Goal: Task Accomplishment & Management: Complete application form

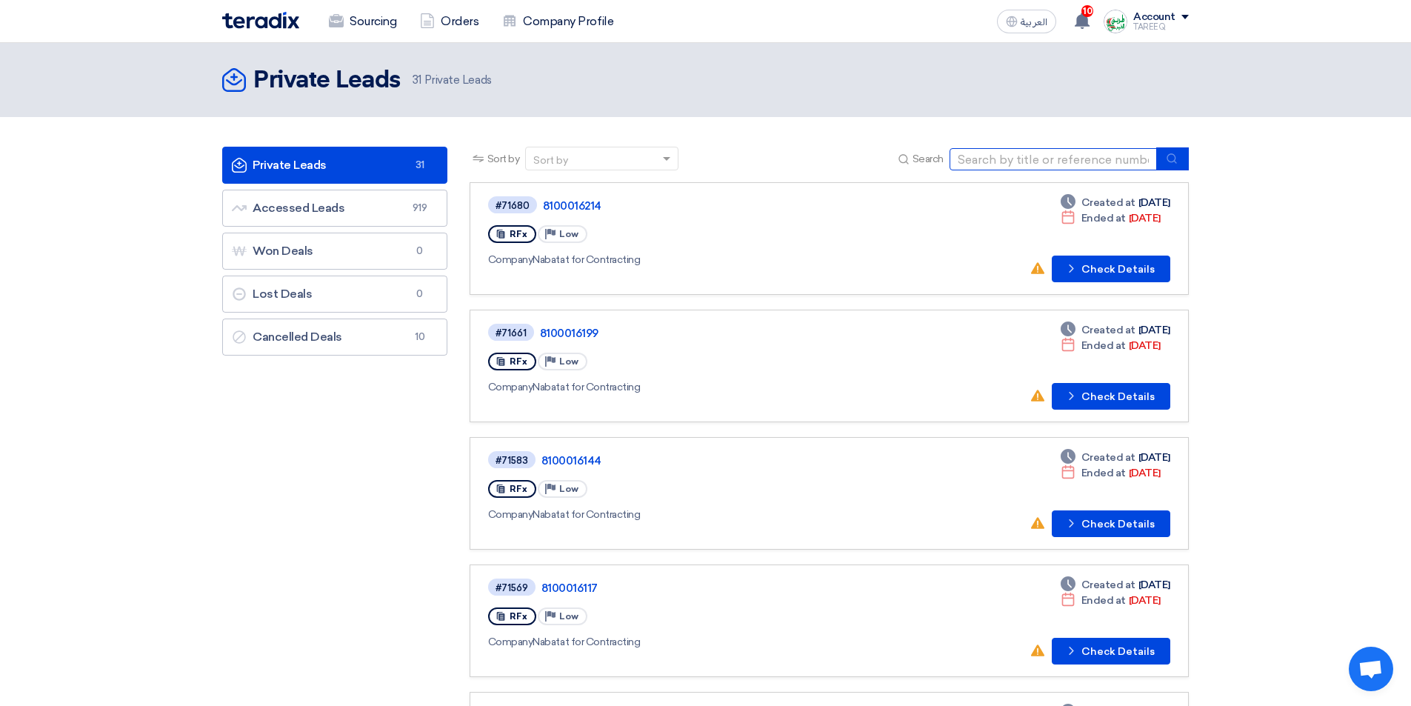
click at [1014, 163] on input at bounding box center [1052, 159] width 207 height 22
type input "16214"
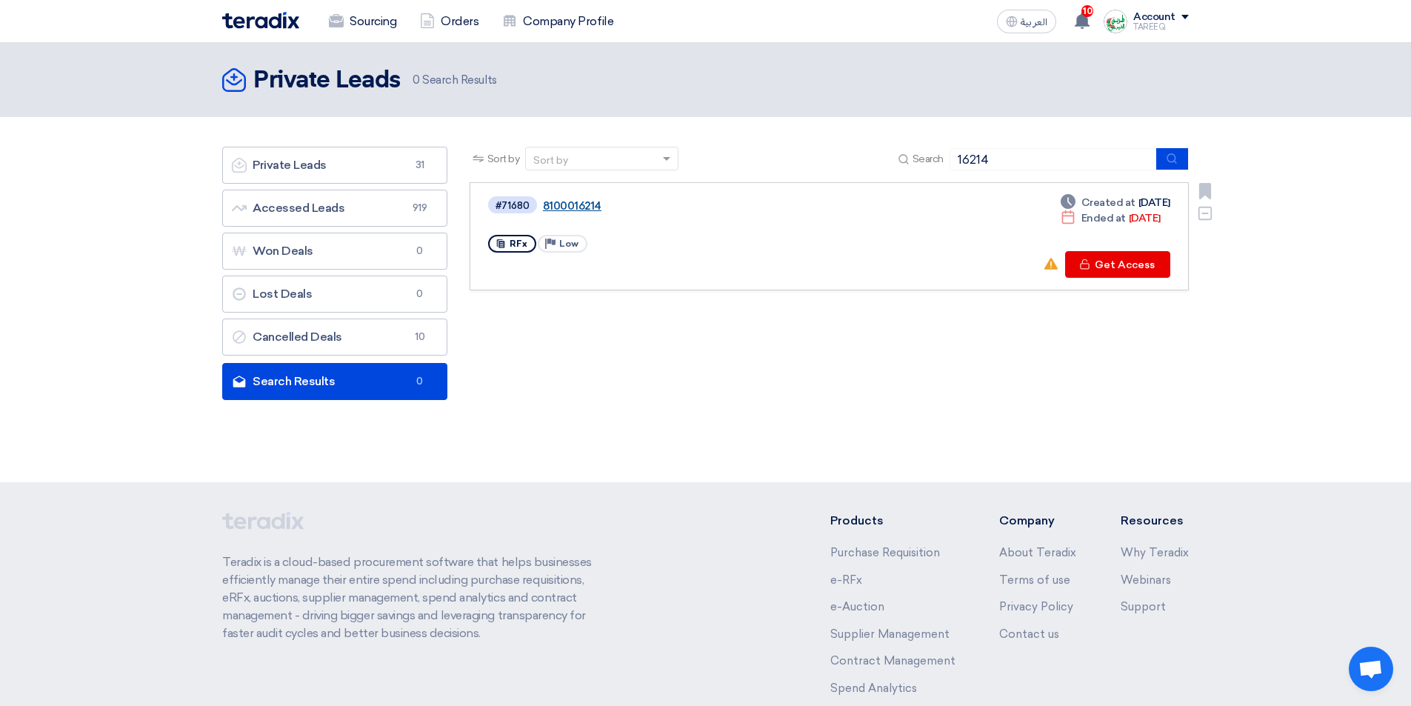
click at [575, 207] on link "8100016214" at bounding box center [728, 205] width 370 height 13
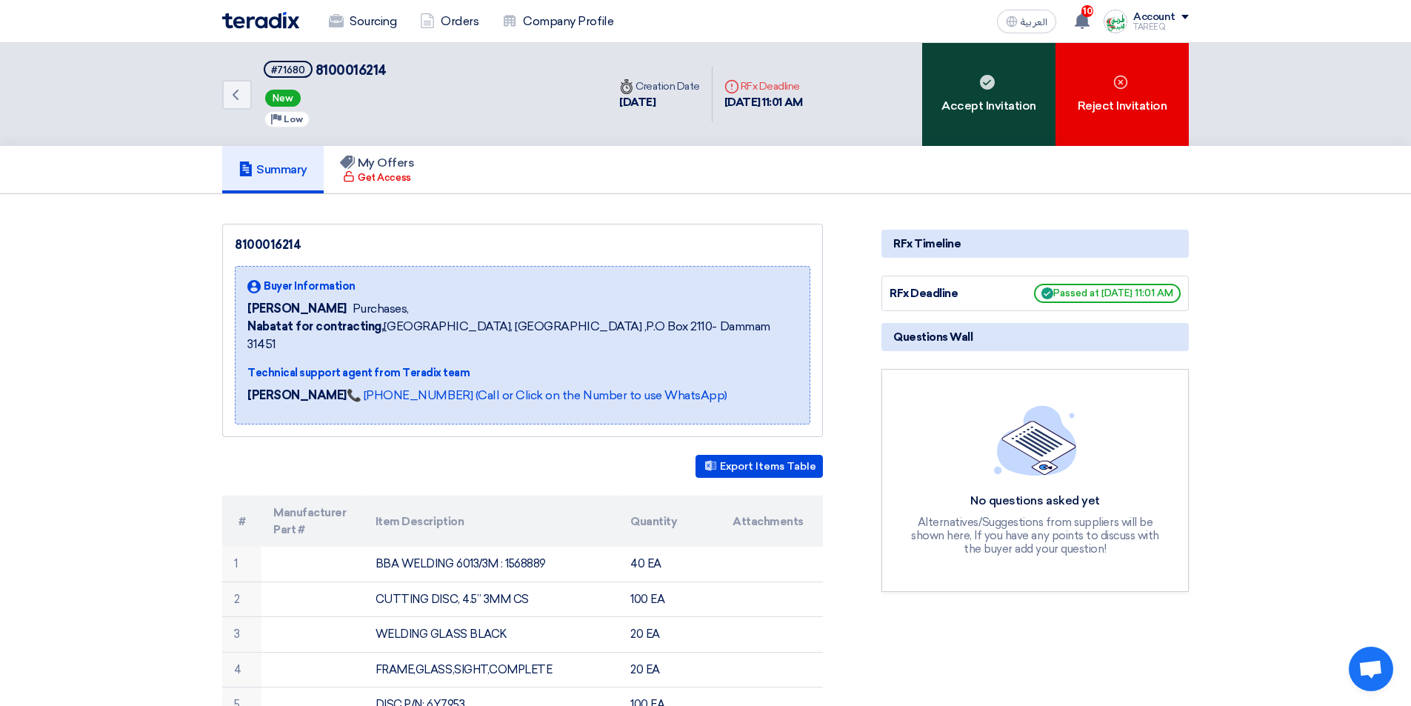
click at [1018, 117] on div "Accept Invitation" at bounding box center [988, 94] width 133 height 103
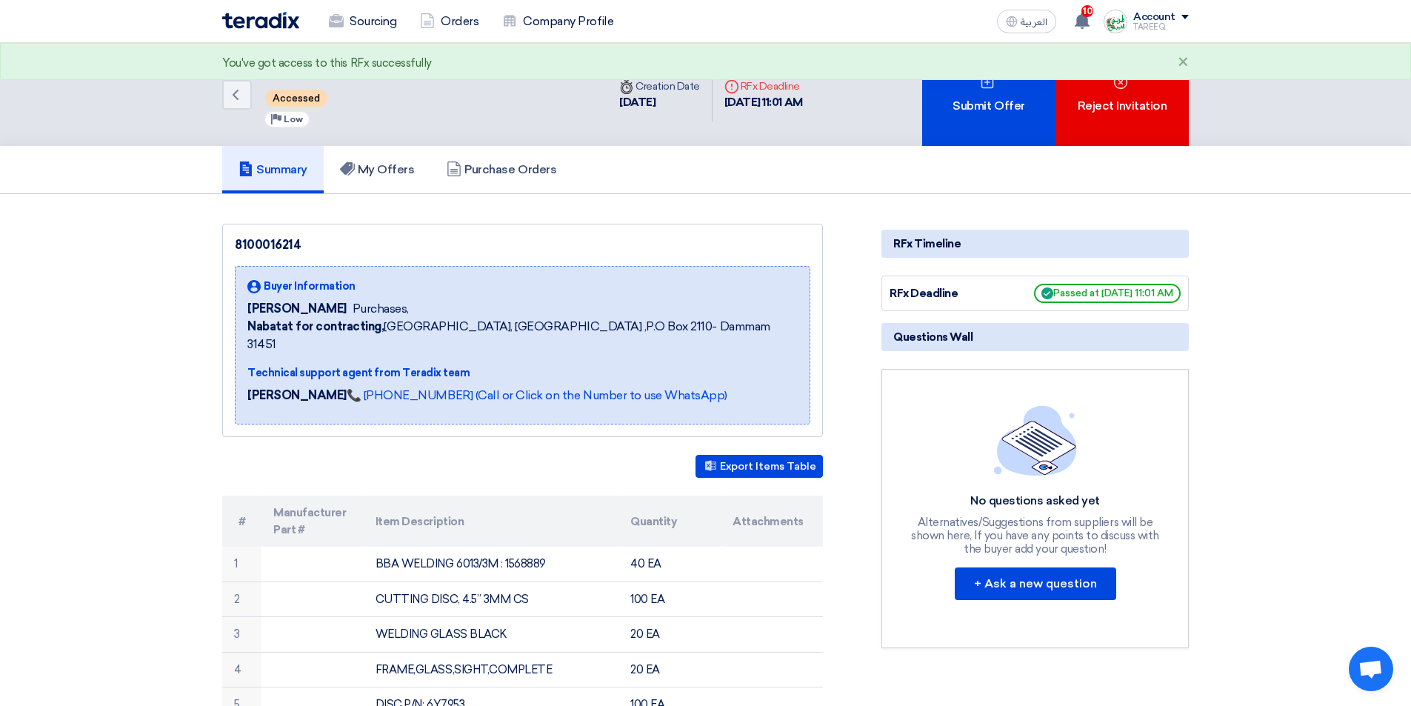
click at [1012, 117] on div "Submit Offer" at bounding box center [988, 94] width 133 height 103
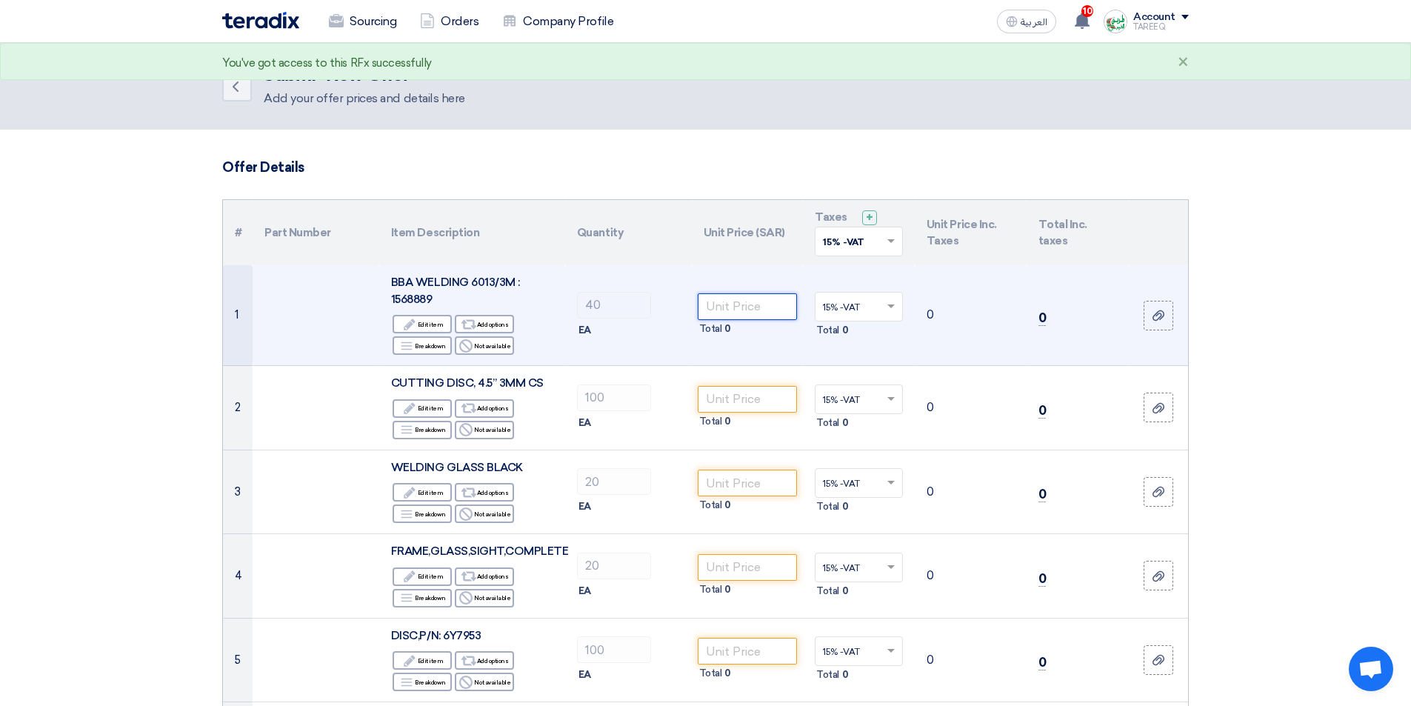
click at [732, 307] on input "number" at bounding box center [748, 306] width 100 height 27
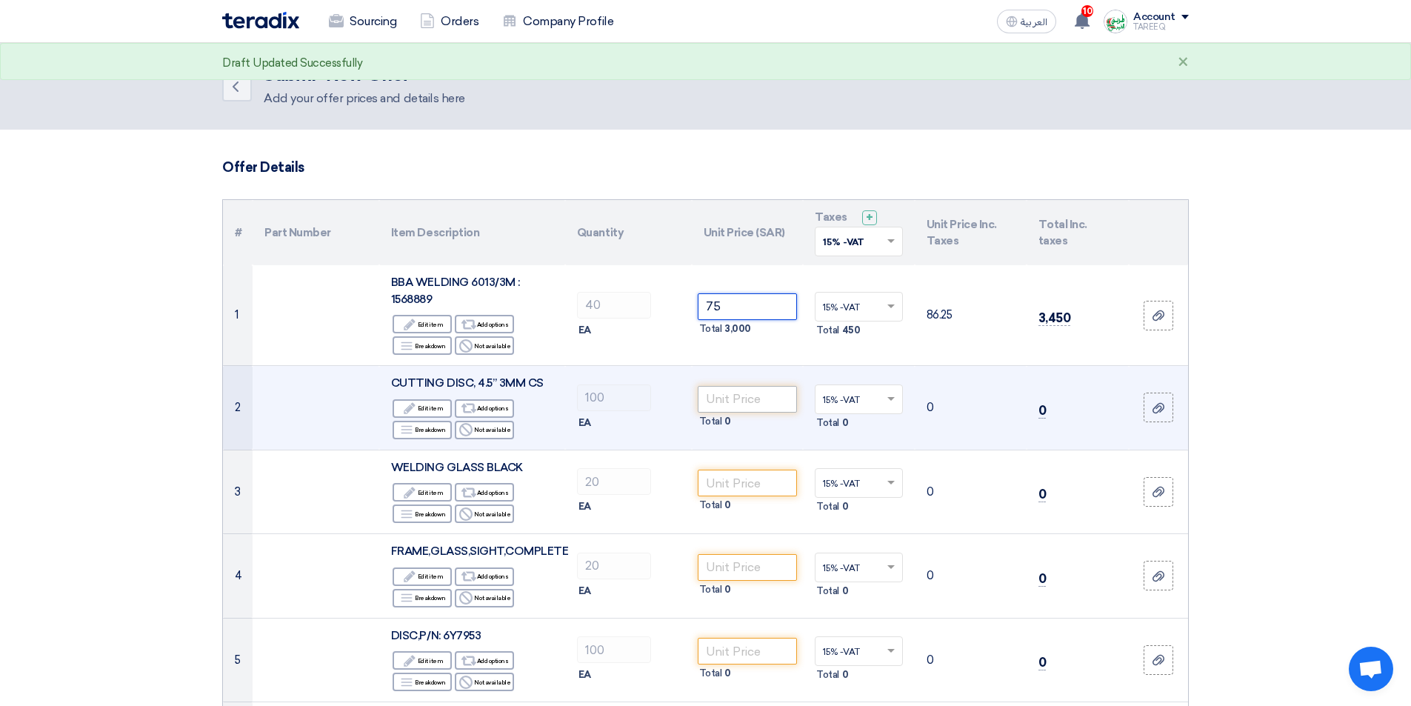
type input "75"
click at [744, 401] on input "number" at bounding box center [748, 399] width 100 height 27
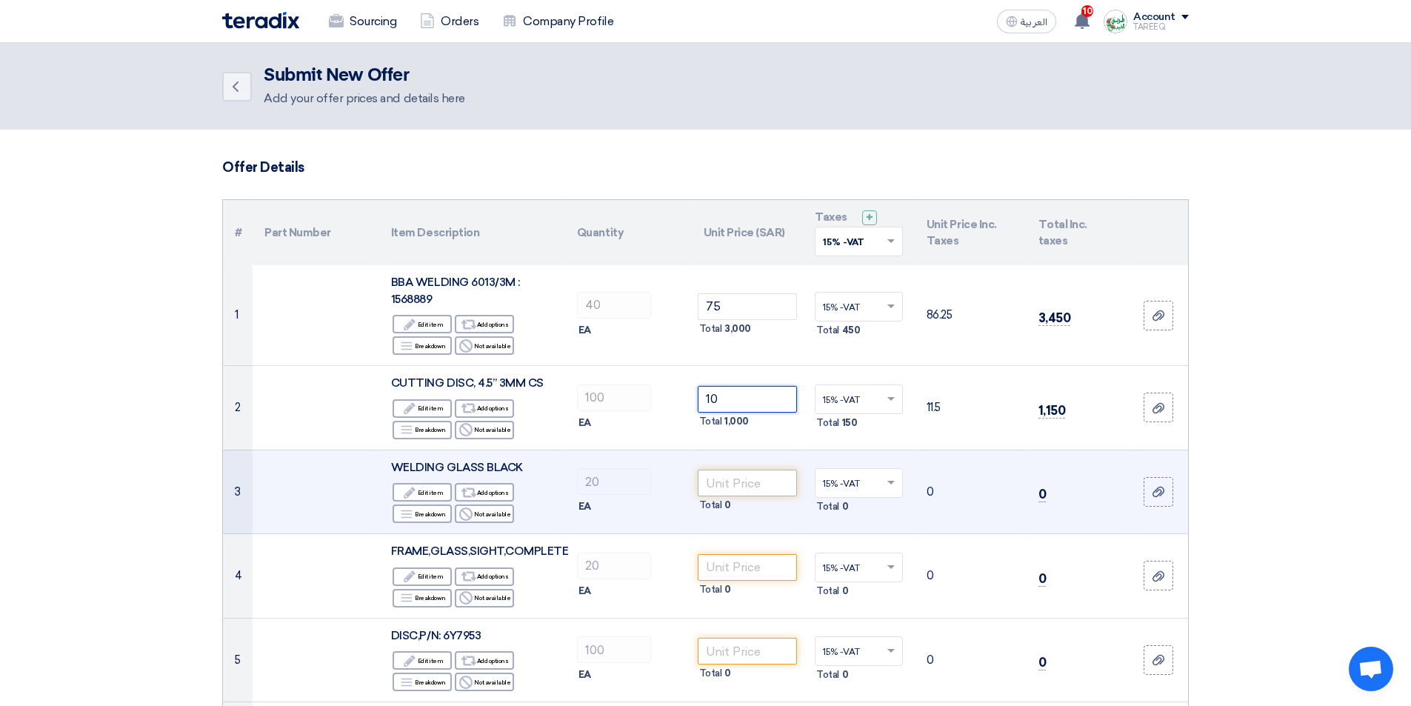
type input "10"
click at [732, 486] on input "number" at bounding box center [748, 483] width 100 height 27
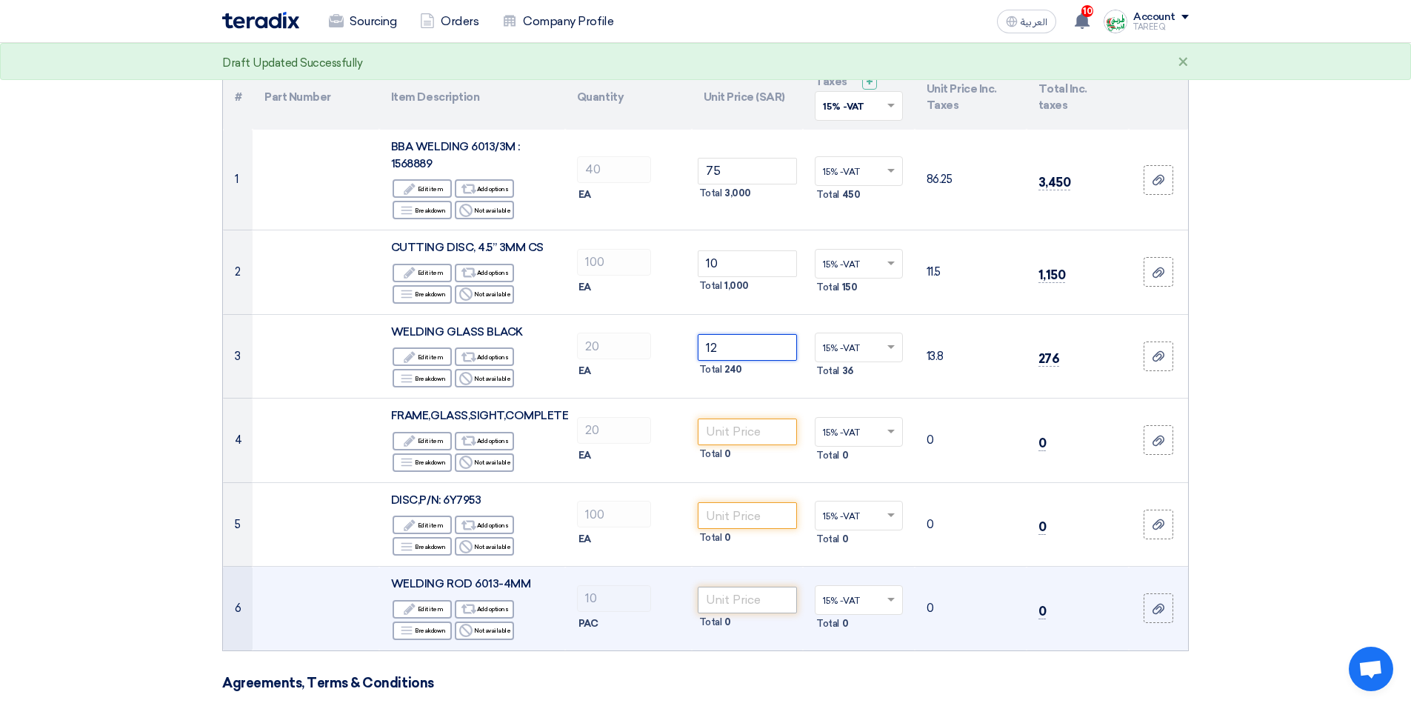
scroll to position [148, 0]
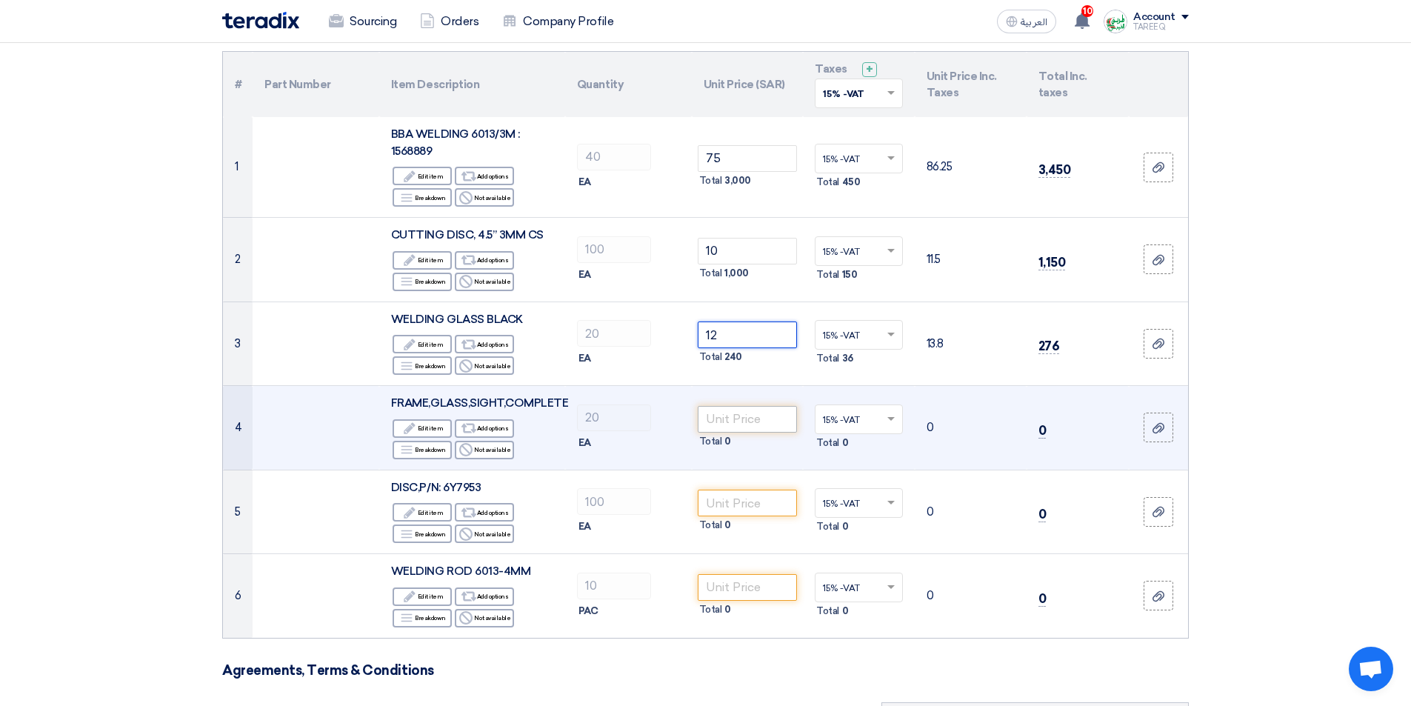
type input "12"
click at [743, 420] on input "number" at bounding box center [748, 419] width 100 height 27
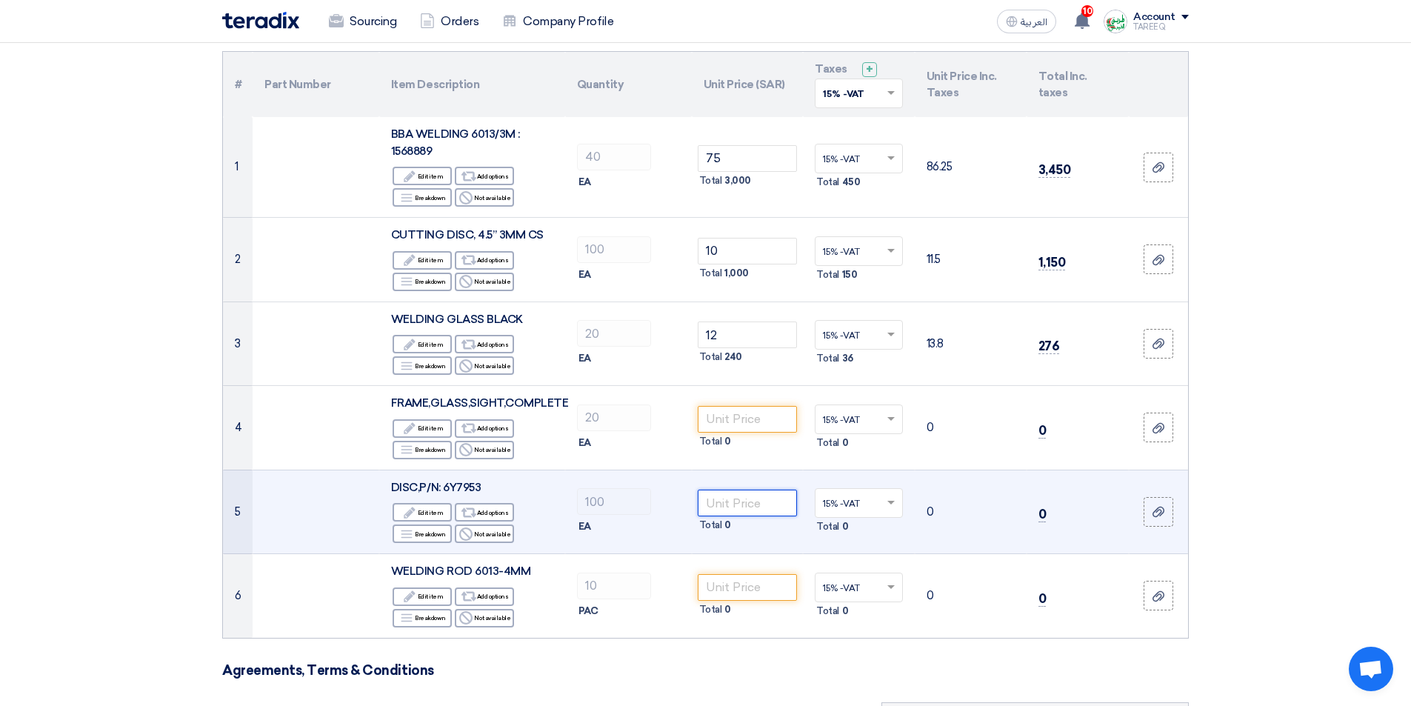
click at [740, 508] on input "number" at bounding box center [748, 502] width 100 height 27
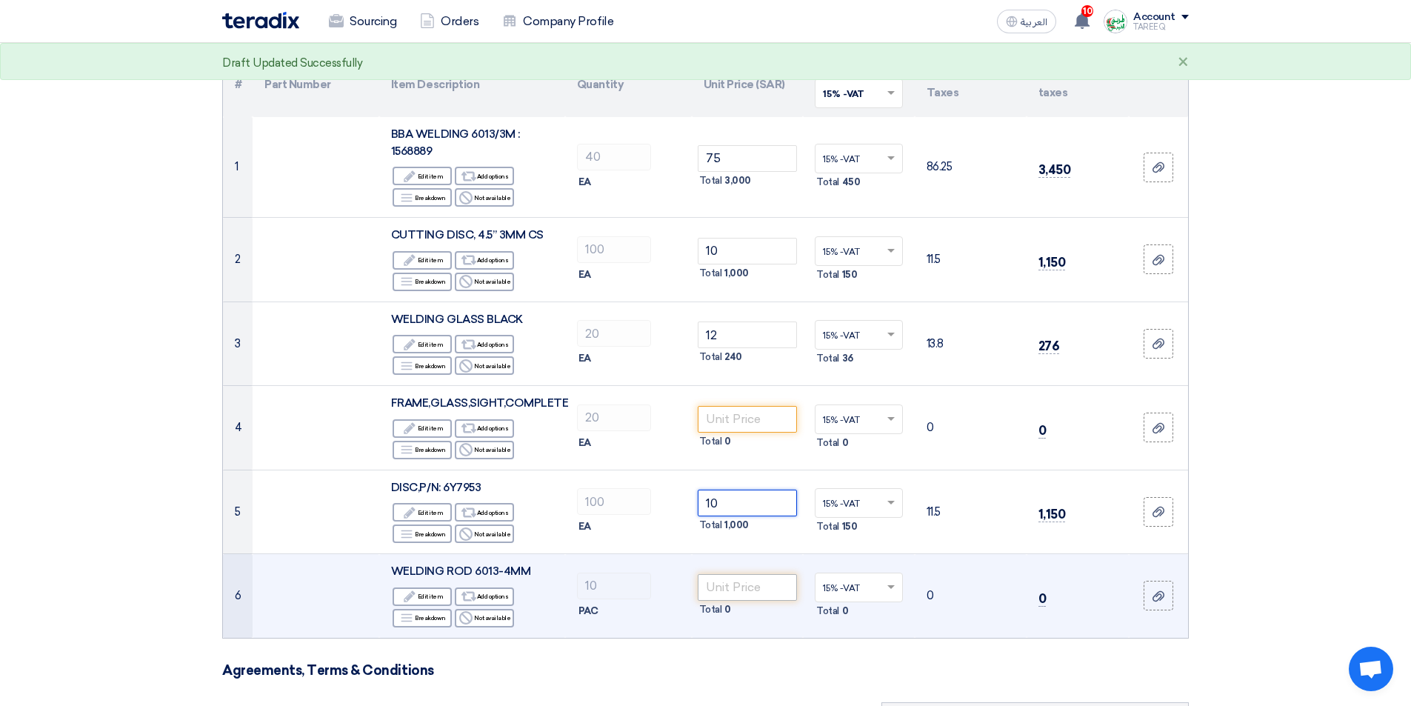
type input "10"
click at [751, 592] on input "number" at bounding box center [748, 587] width 100 height 27
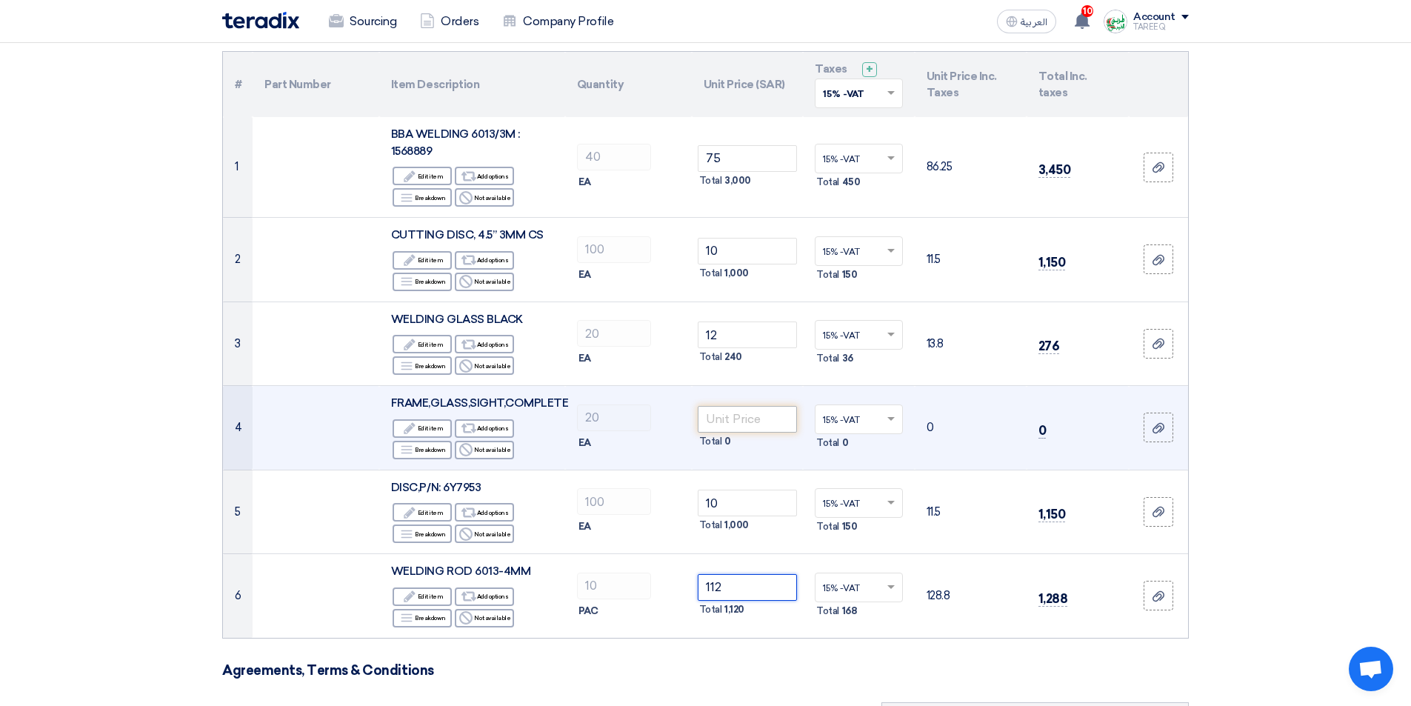
type input "112"
click at [735, 422] on input "number" at bounding box center [748, 419] width 100 height 27
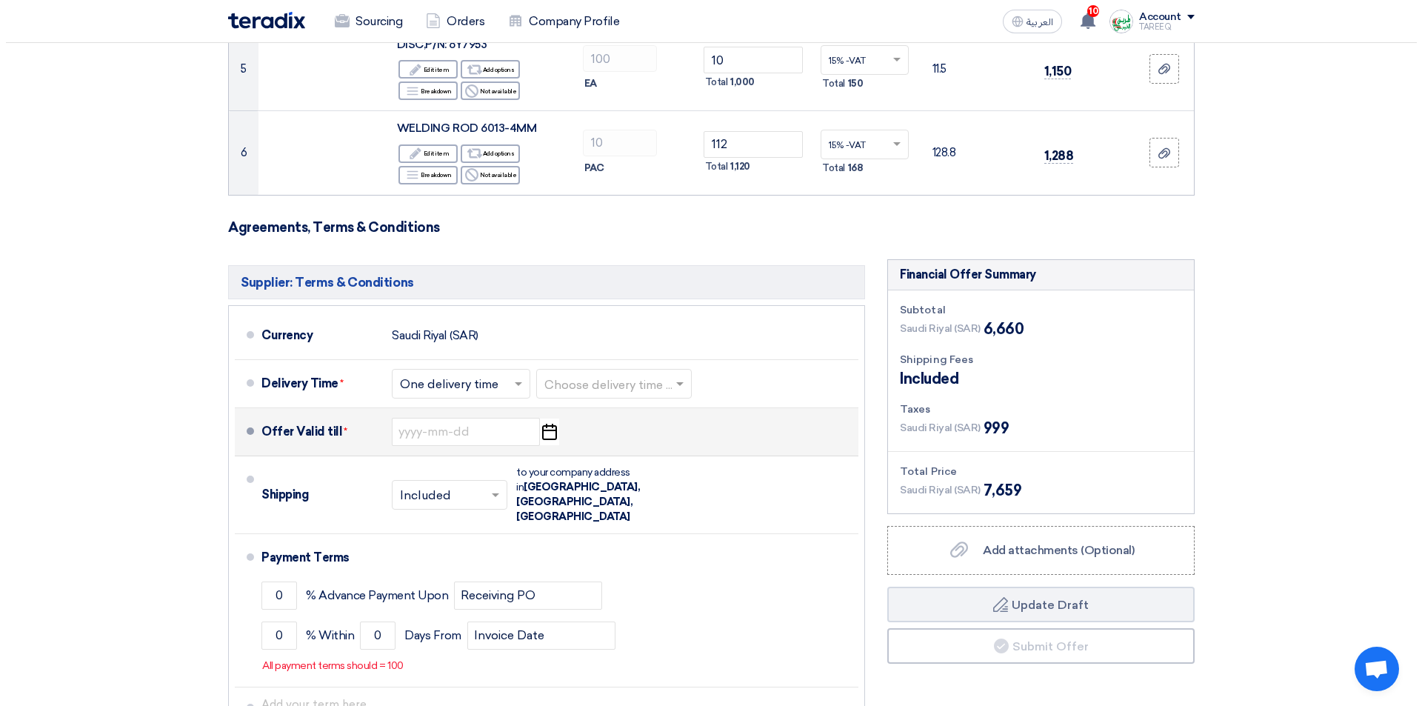
scroll to position [592, 0]
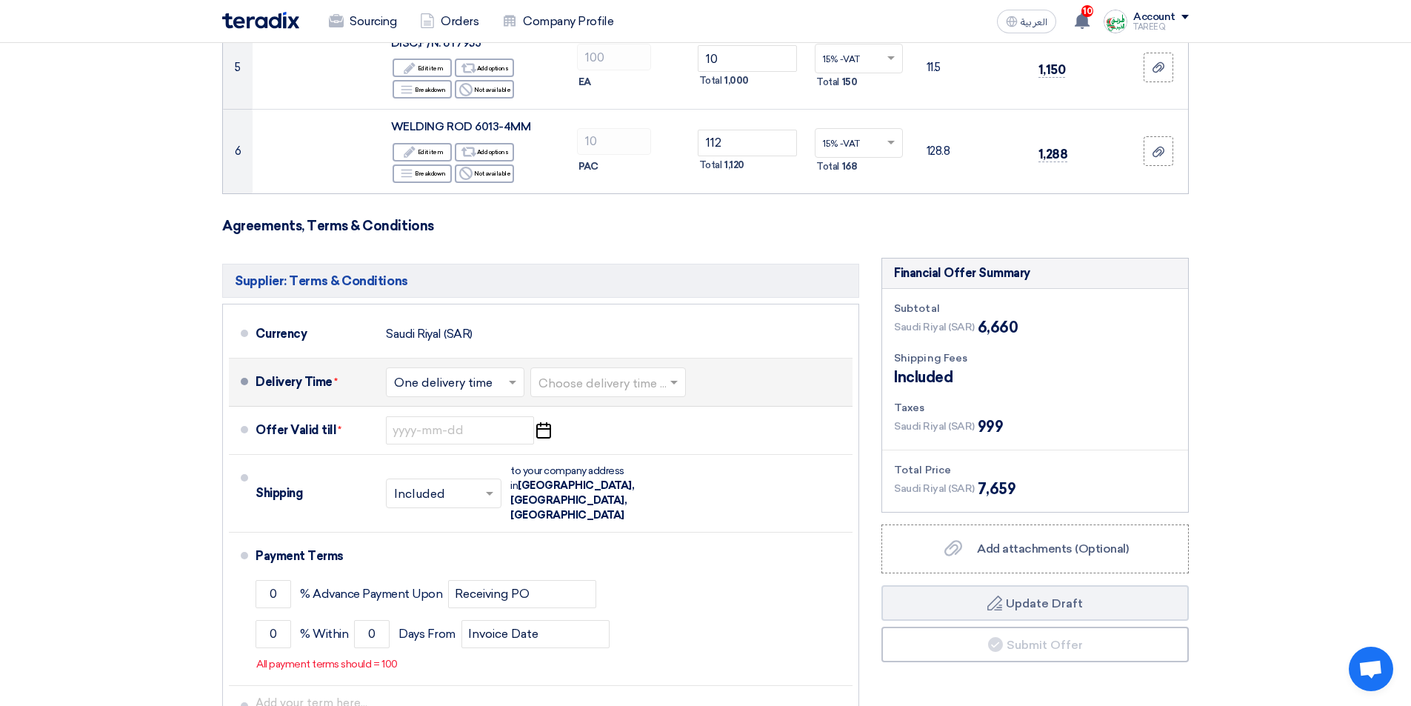
type input "15"
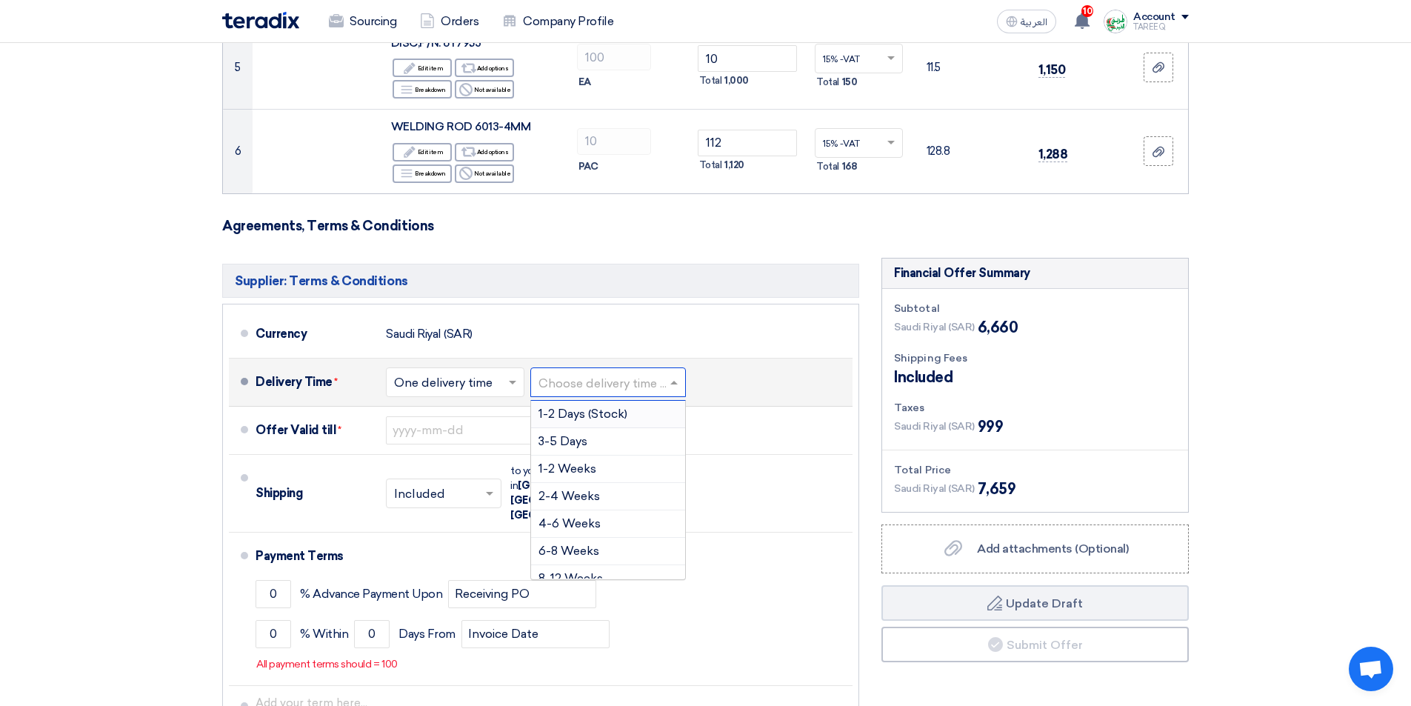
click at [609, 388] on input "text" at bounding box center [608, 382] width 141 height 21
click at [564, 442] on span "3-5 Days" at bounding box center [562, 441] width 49 height 14
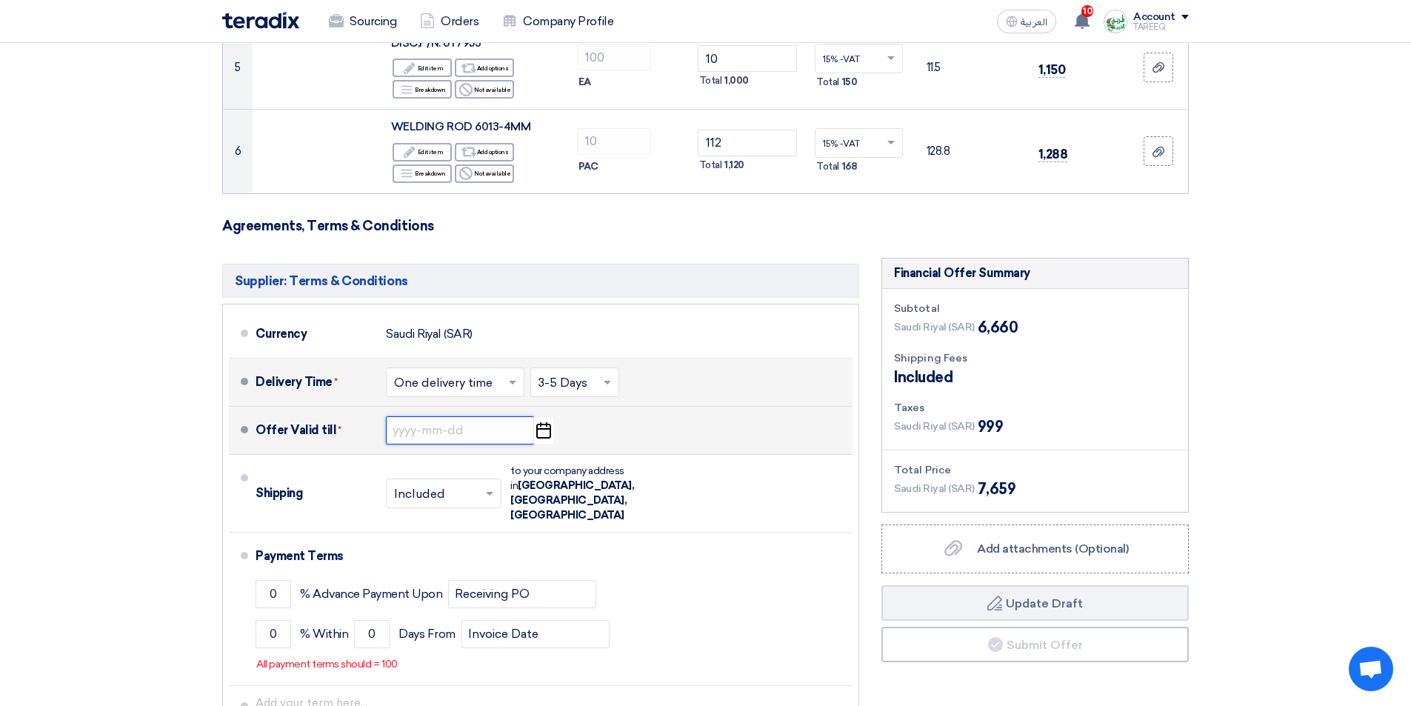
click at [453, 416] on input at bounding box center [460, 430] width 148 height 28
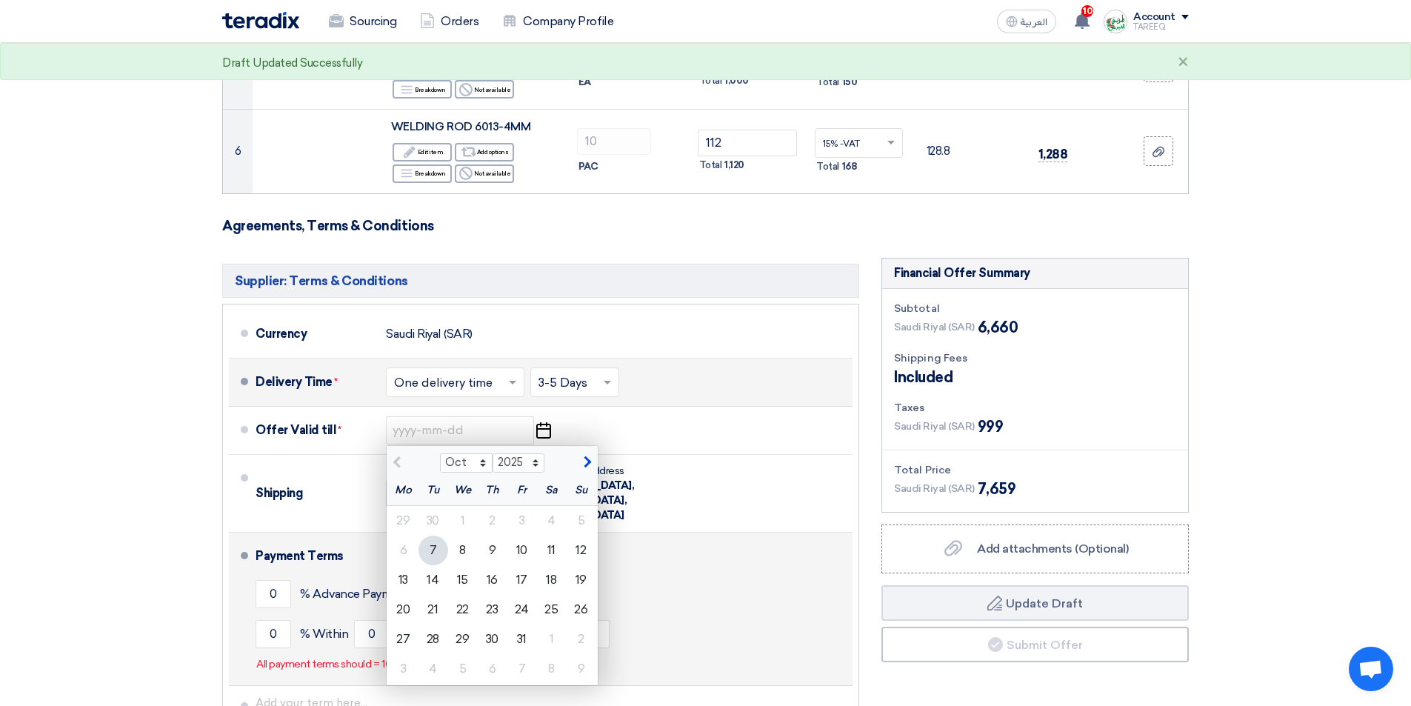
click at [438, 587] on div "14" at bounding box center [433, 580] width 30 height 30
type input "10/14/2025"
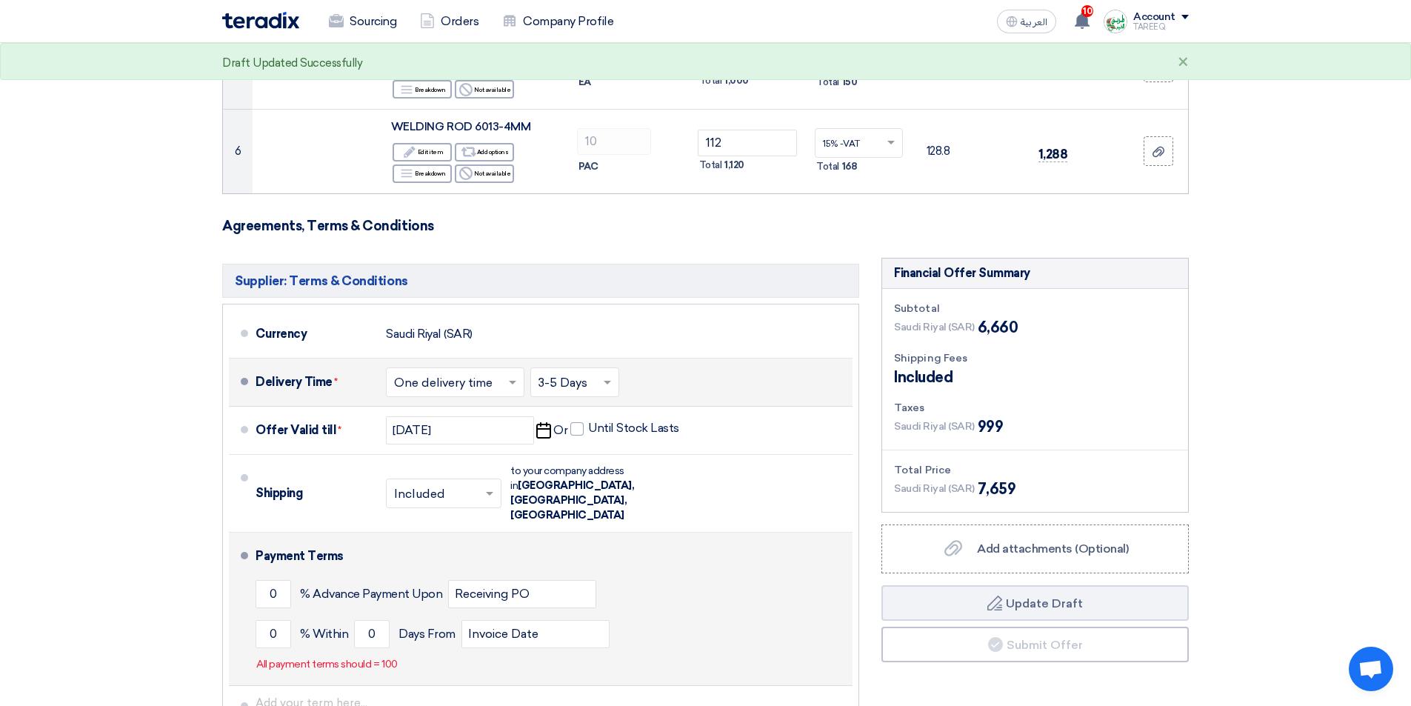
click at [250, 607] on li "Payment Terms 0 % Advance Payment Upon Receiving PO 0 % Within 0" at bounding box center [541, 608] width 624 height 153
click at [264, 620] on input "0" at bounding box center [273, 634] width 36 height 28
type input "100"
click at [359, 620] on input "0" at bounding box center [372, 634] width 36 height 28
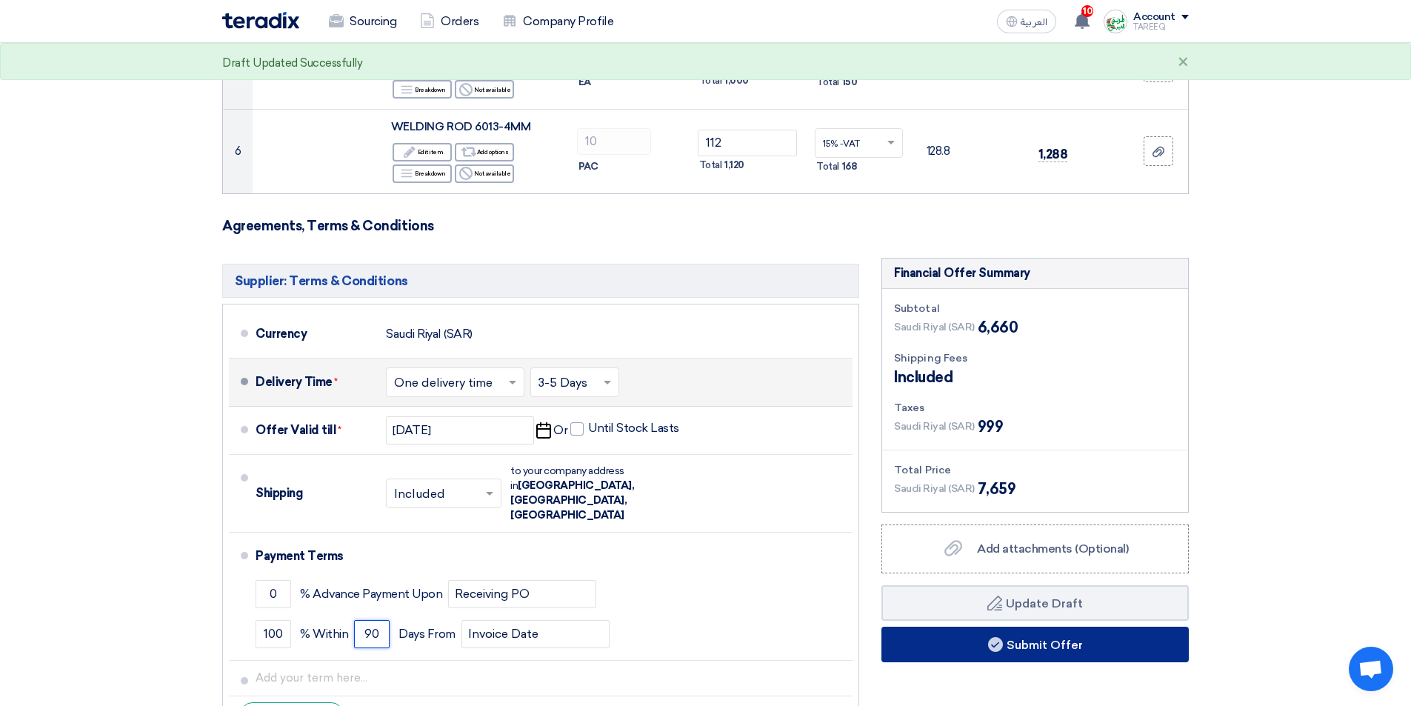
type input "90"
click at [1005, 649] on button "Submit Offer" at bounding box center [1034, 644] width 307 height 36
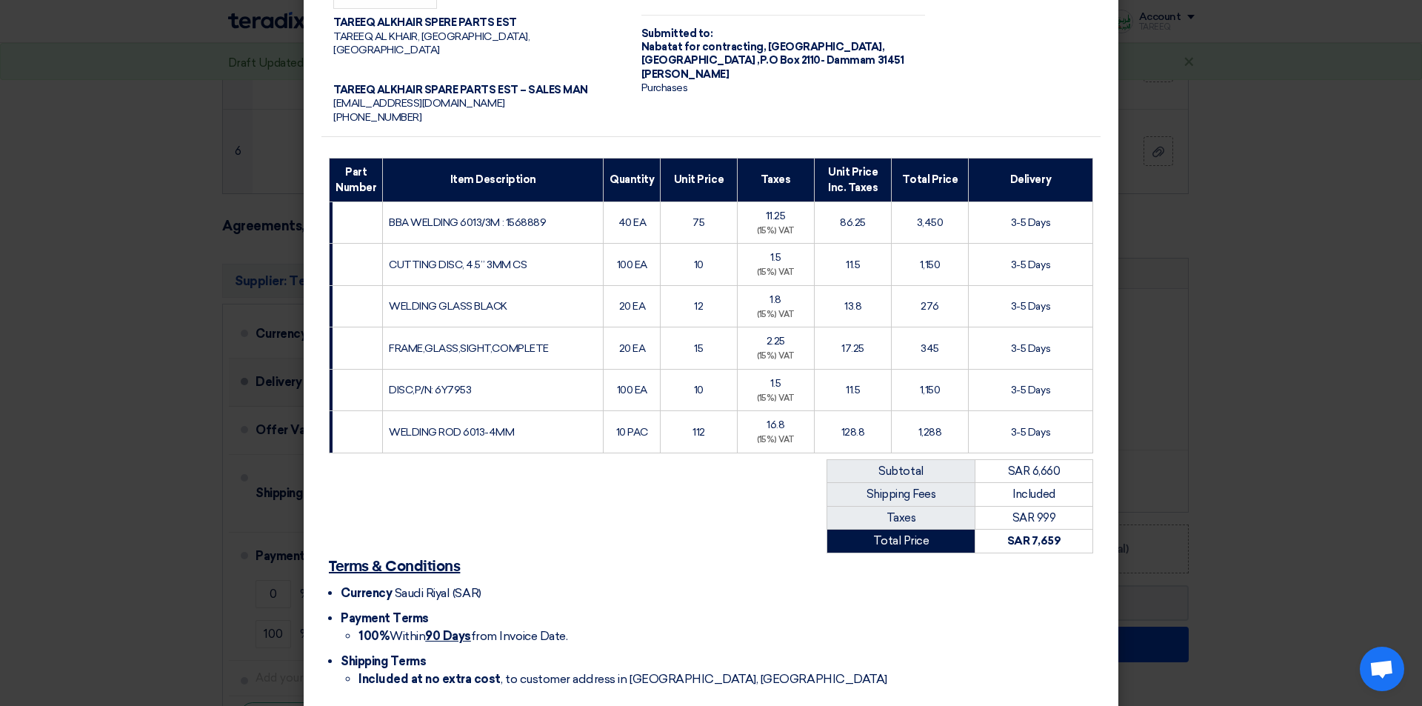
scroll to position [163, 0]
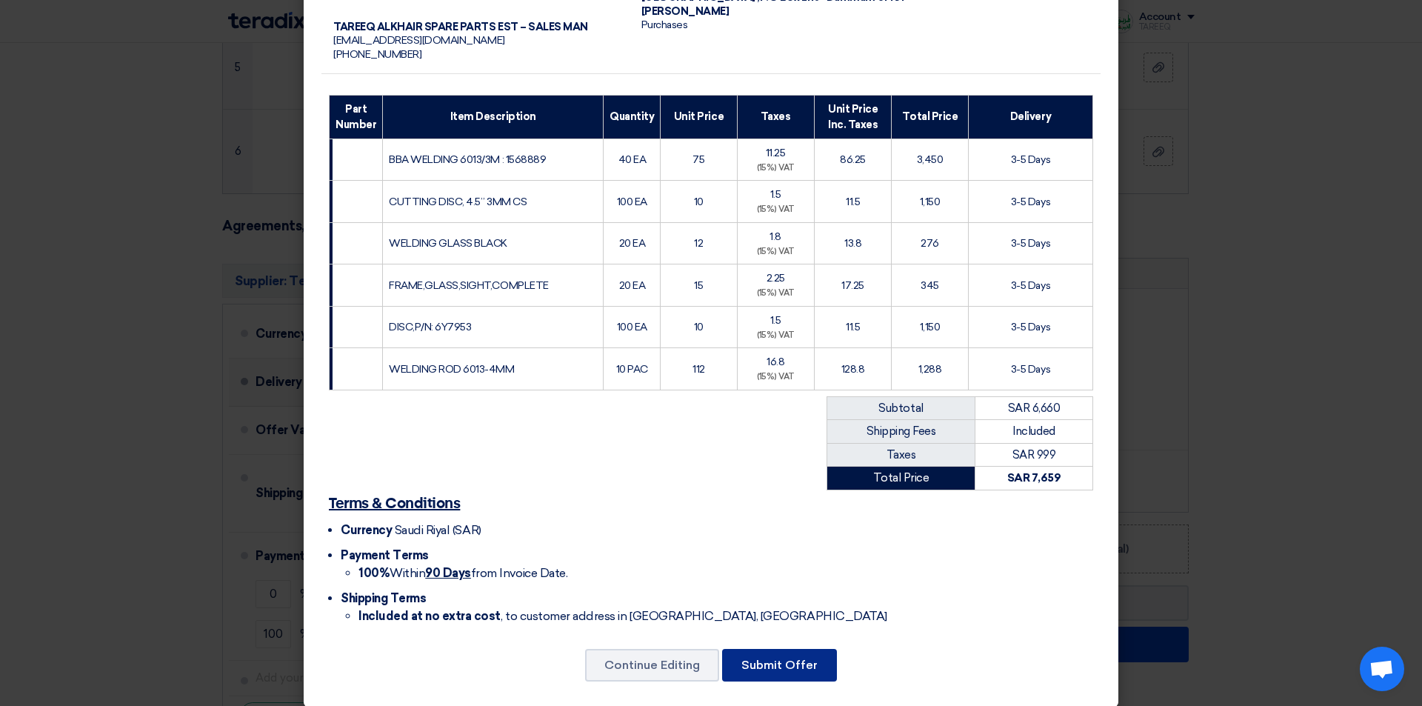
click at [797, 649] on button "Submit Offer" at bounding box center [779, 665] width 115 height 33
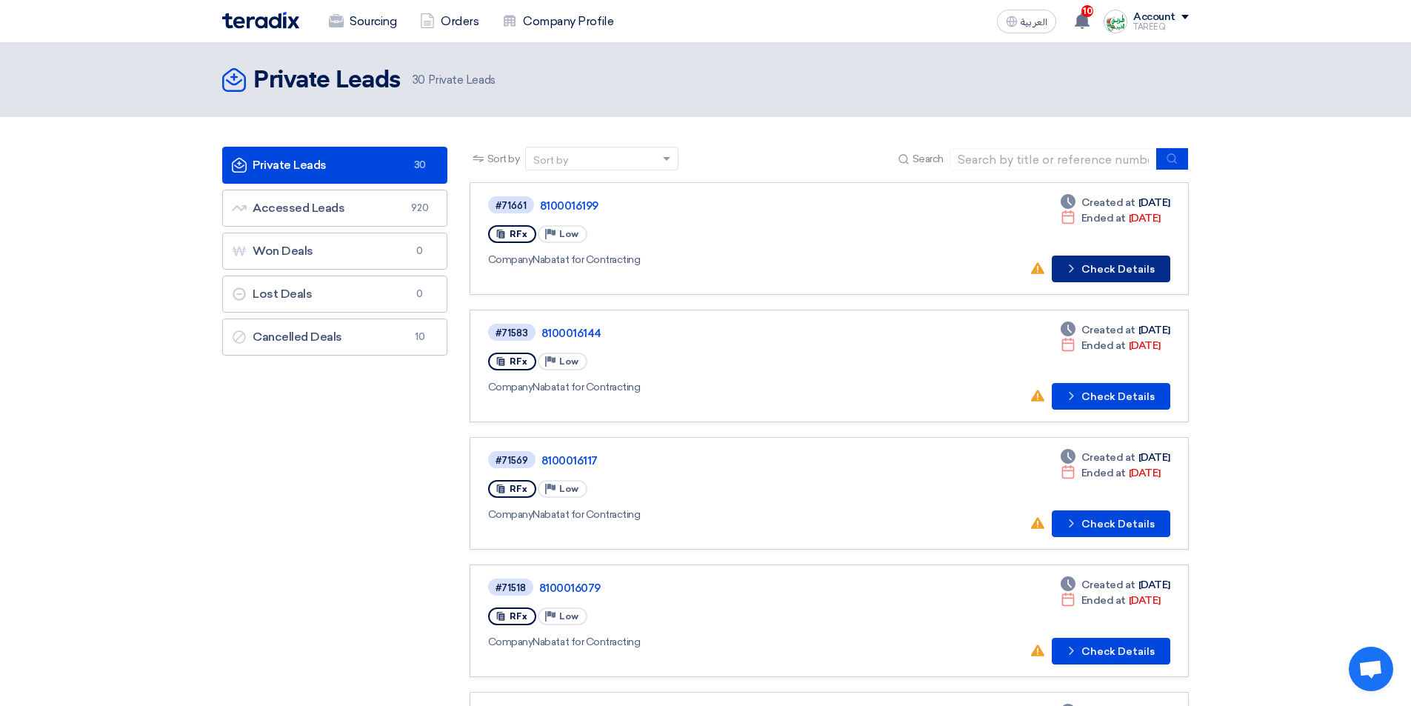
click at [1117, 259] on button "Check details Check Details" at bounding box center [1111, 268] width 118 height 27
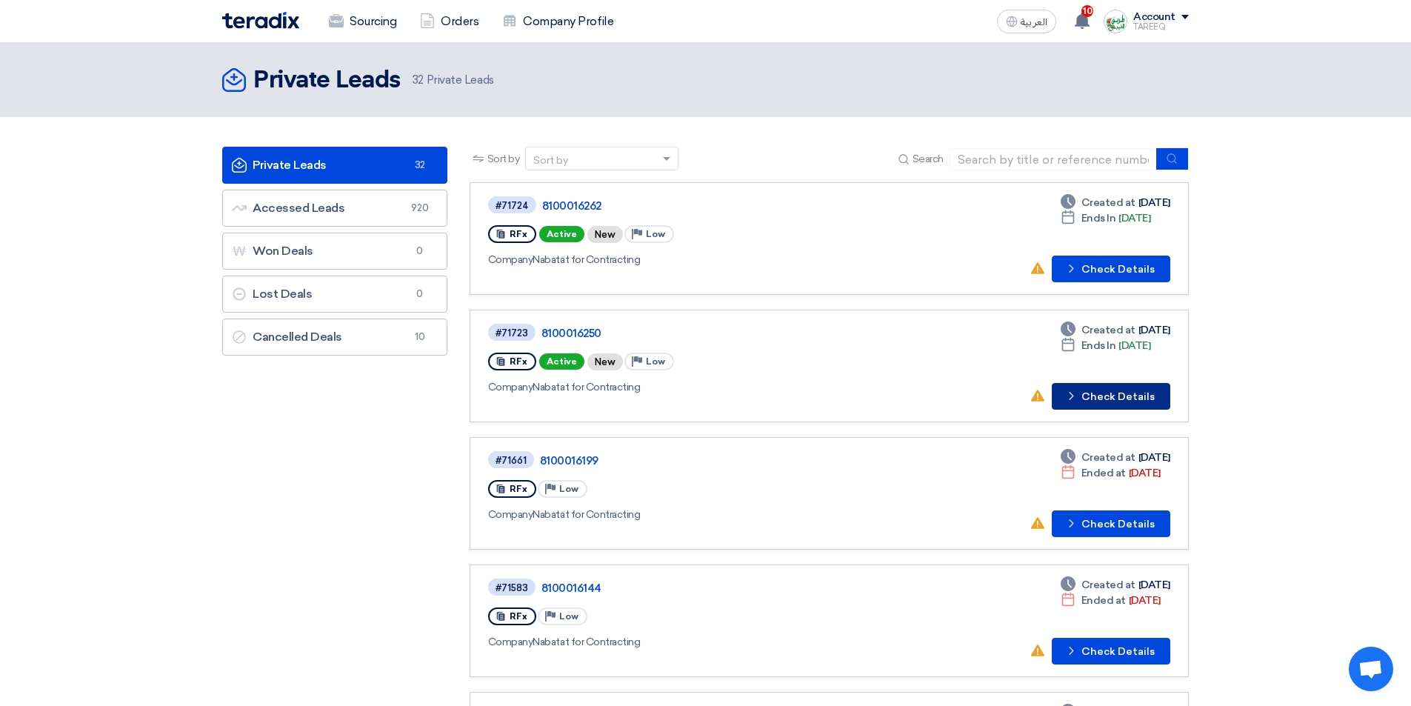
click at [1135, 395] on button "Check details Check Details" at bounding box center [1111, 396] width 118 height 27
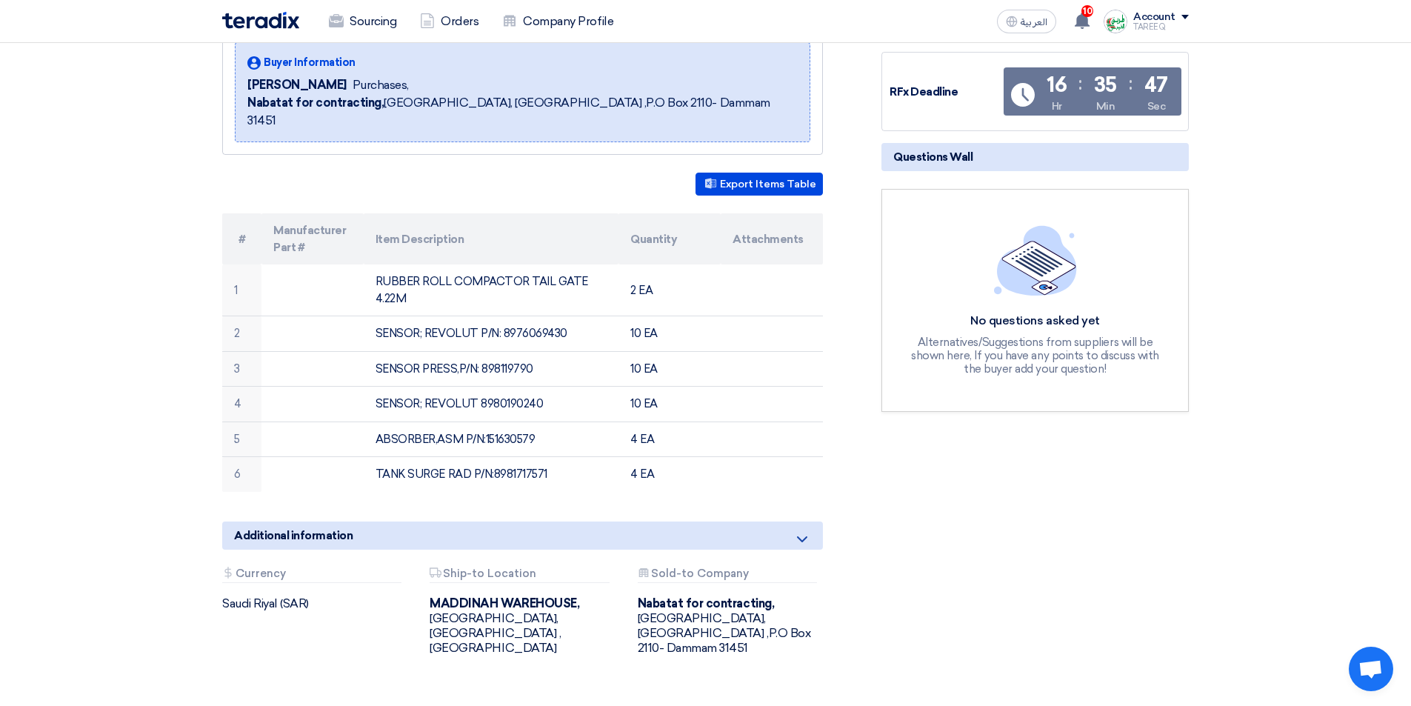
scroll to position [222, 0]
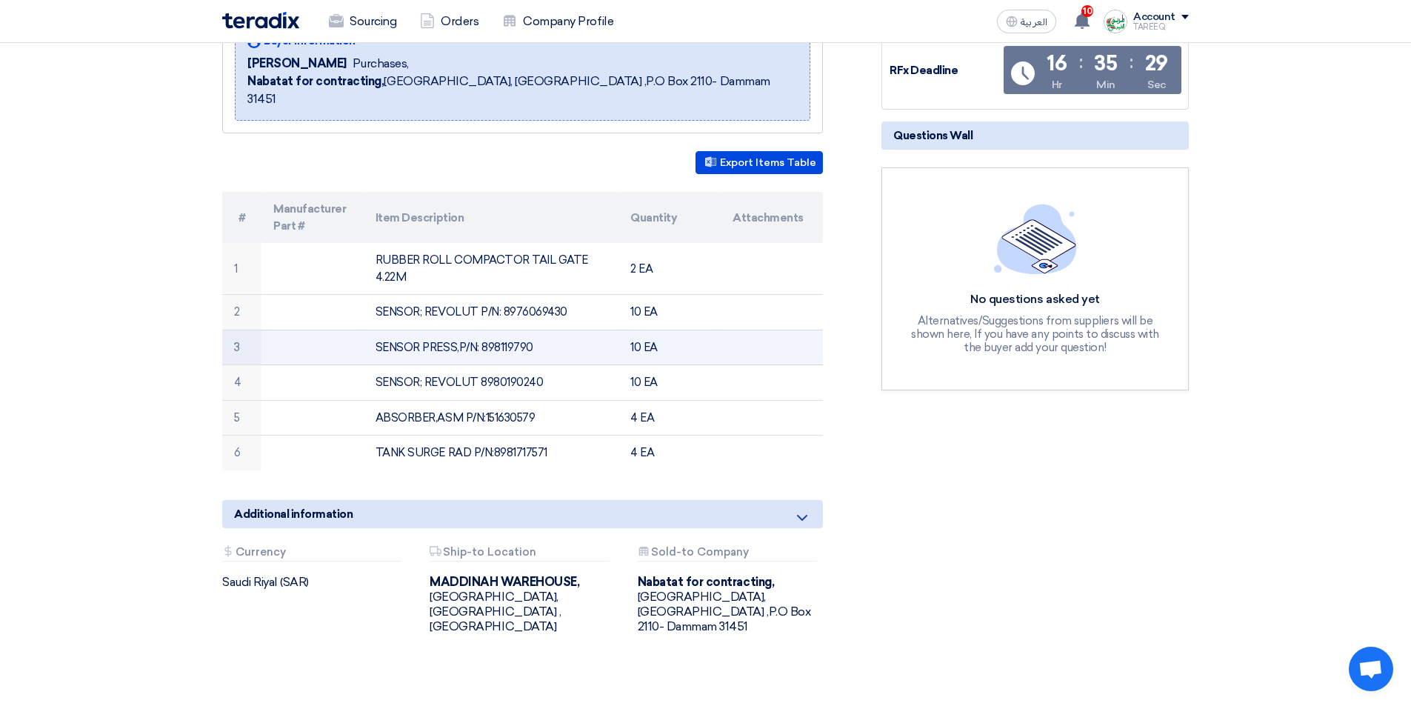
click at [513, 330] on td "SENSOR PRESS,P/N: 898119790" at bounding box center [491, 348] width 255 height 36
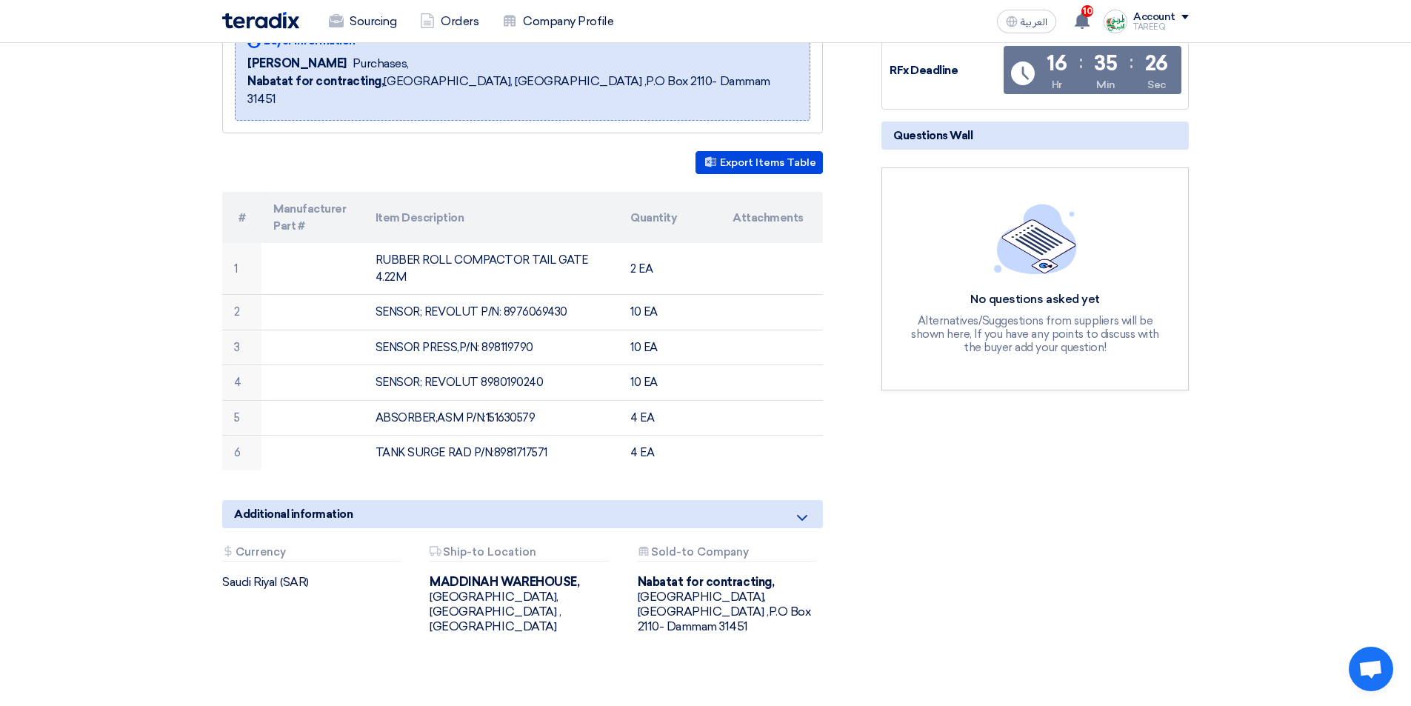
copy td "898119790"
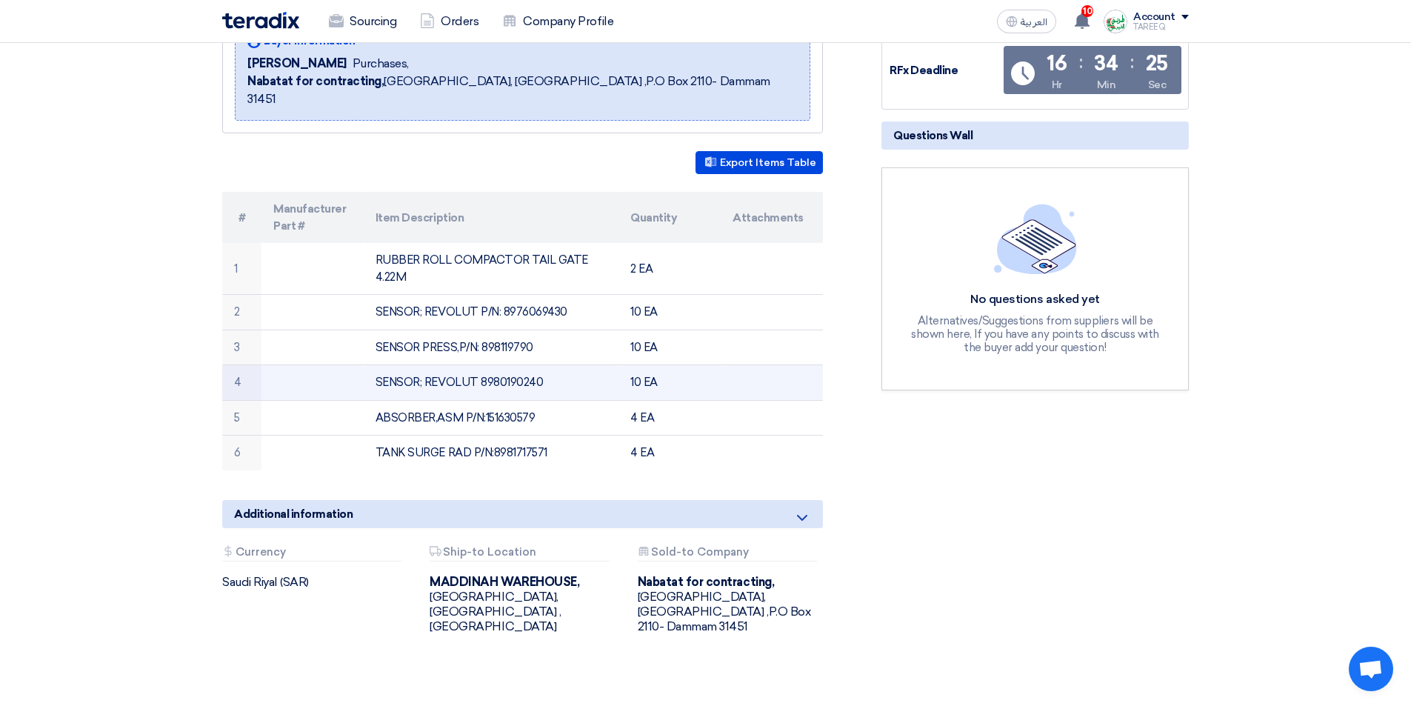
click at [505, 365] on td "SENSOR; REVOLUT 8980190240" at bounding box center [491, 383] width 255 height 36
copy td "8980190240"
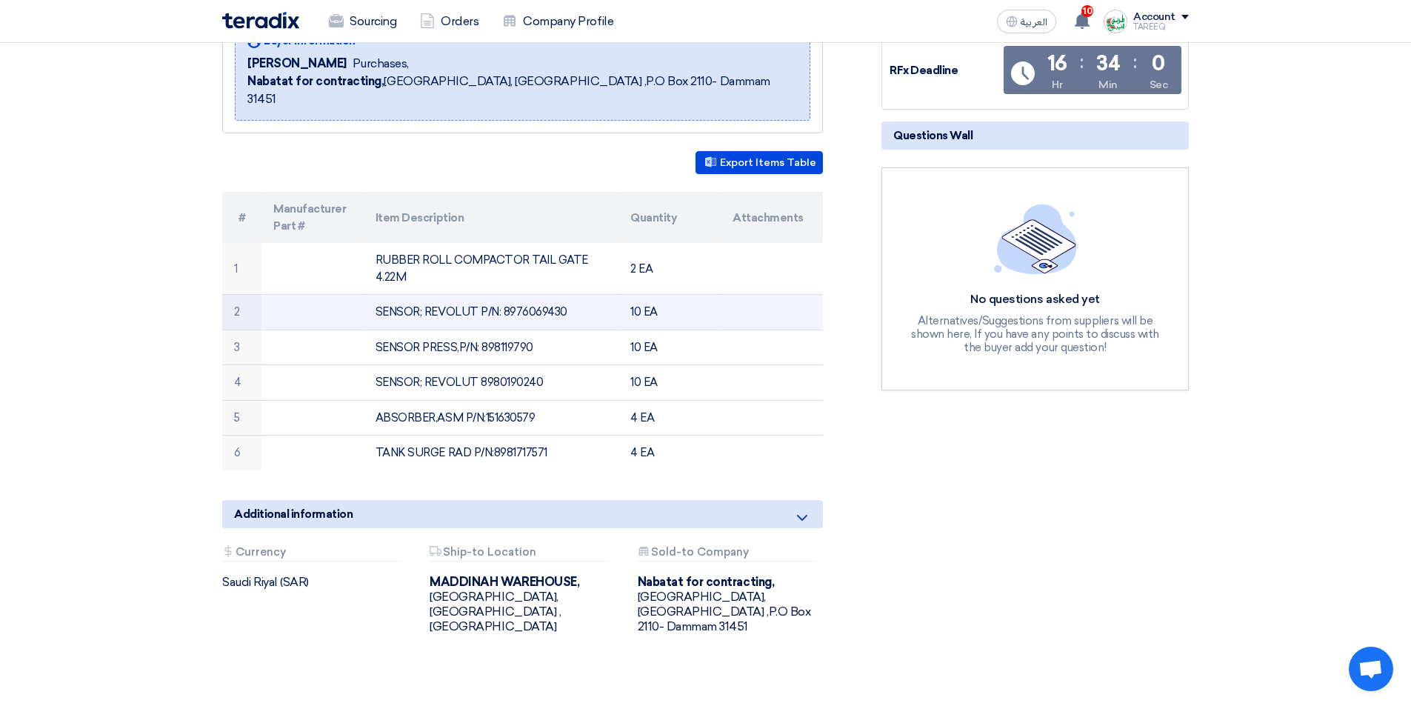
click at [535, 295] on td "SENSOR; REVOLUT P/N: 8976069430" at bounding box center [491, 313] width 255 height 36
copy td "8976069430"
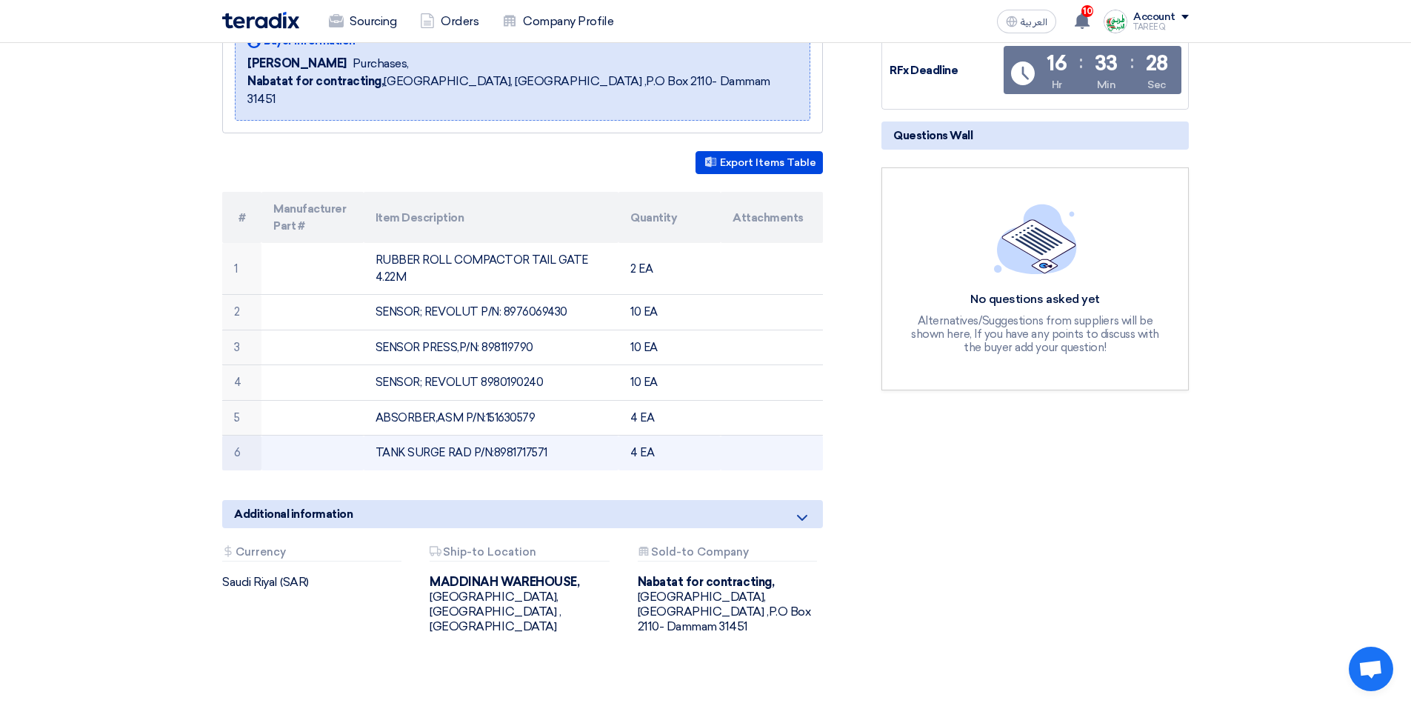
click at [536, 435] on td "TANK SURGE RAD P/N:8981717571" at bounding box center [491, 452] width 255 height 35
copy td "8981717571"
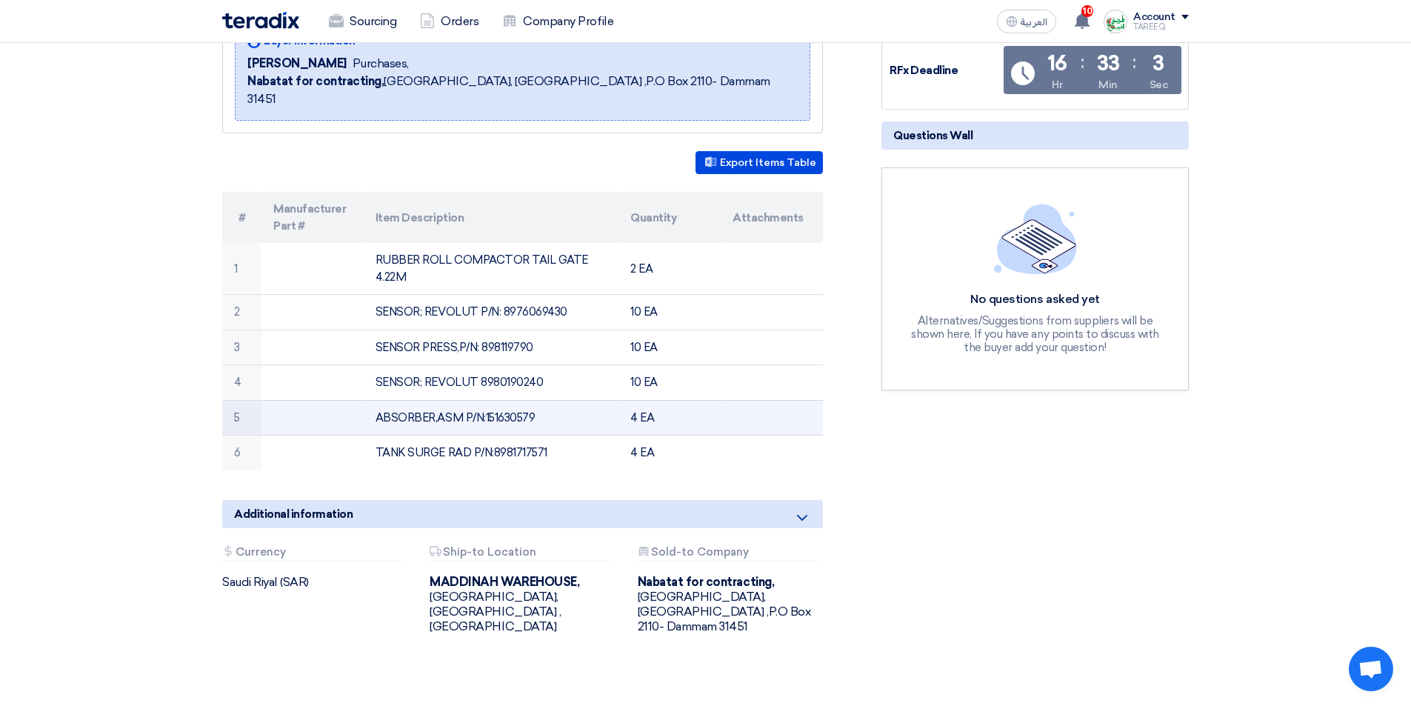
click at [509, 400] on td "ABSORBER,ASM P/N:151630579" at bounding box center [491, 418] width 255 height 36
copy td "151630579"
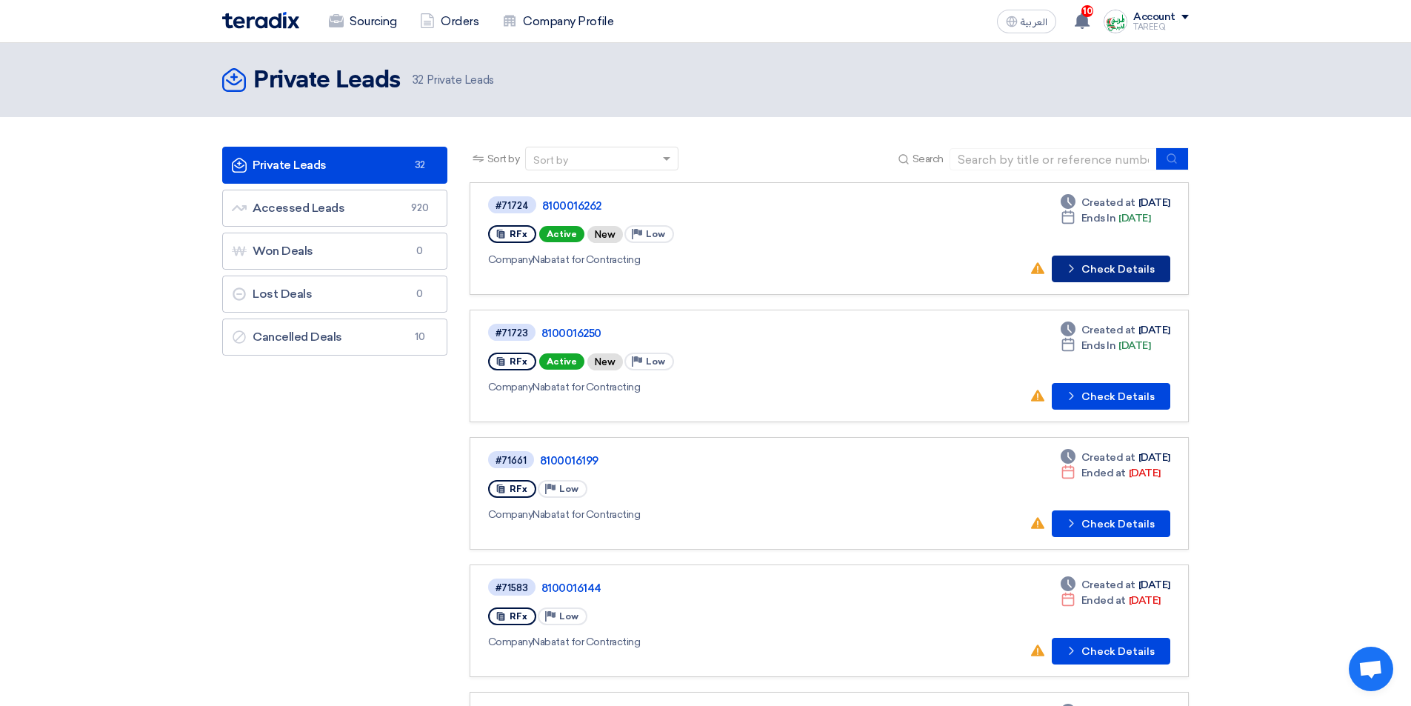
click at [1116, 273] on button "Check details Check Details" at bounding box center [1111, 268] width 118 height 27
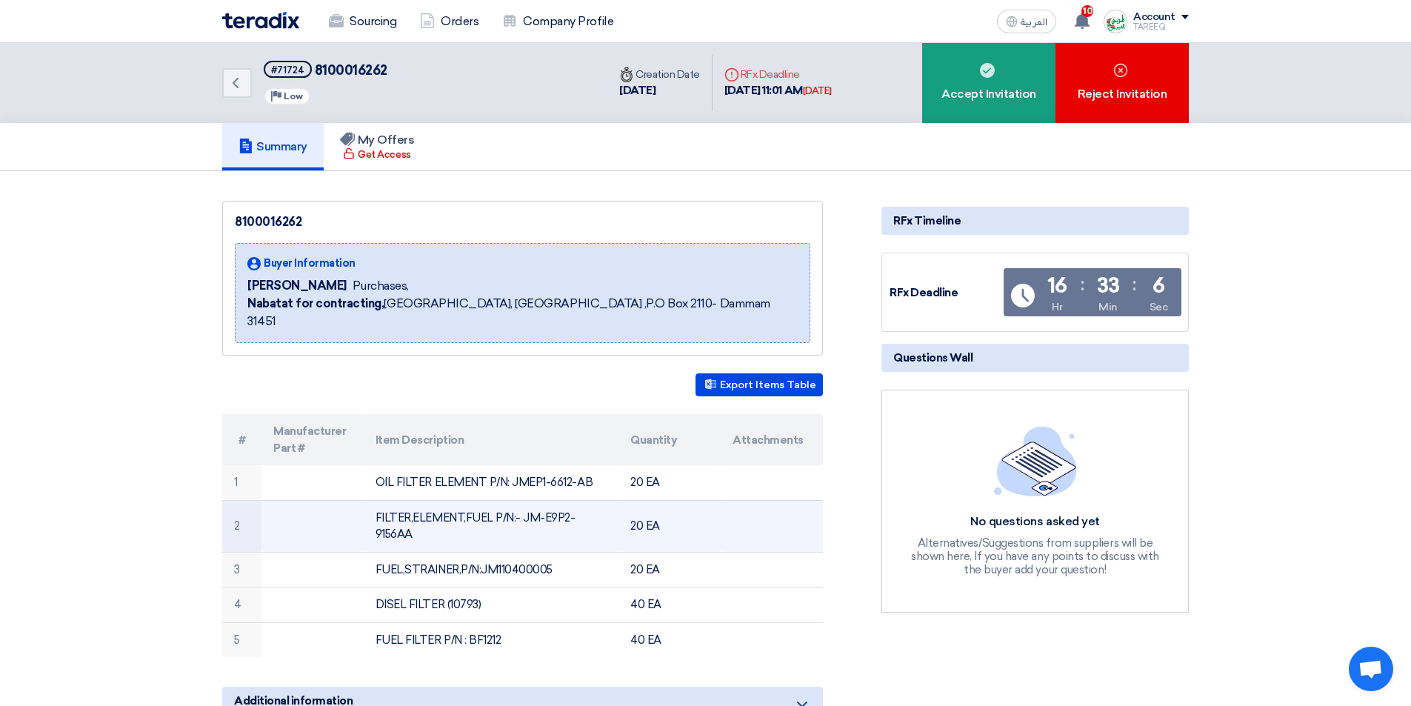
drag, startPoint x: 520, startPoint y: 501, endPoint x: 612, endPoint y: 510, distance: 92.3
click at [612, 510] on td "FILTER,ELEMENT,FUEL P/N:- JM-E9P2-9156AA" at bounding box center [491, 526] width 255 height 52
copy td "JM-E9P2-9156AA"
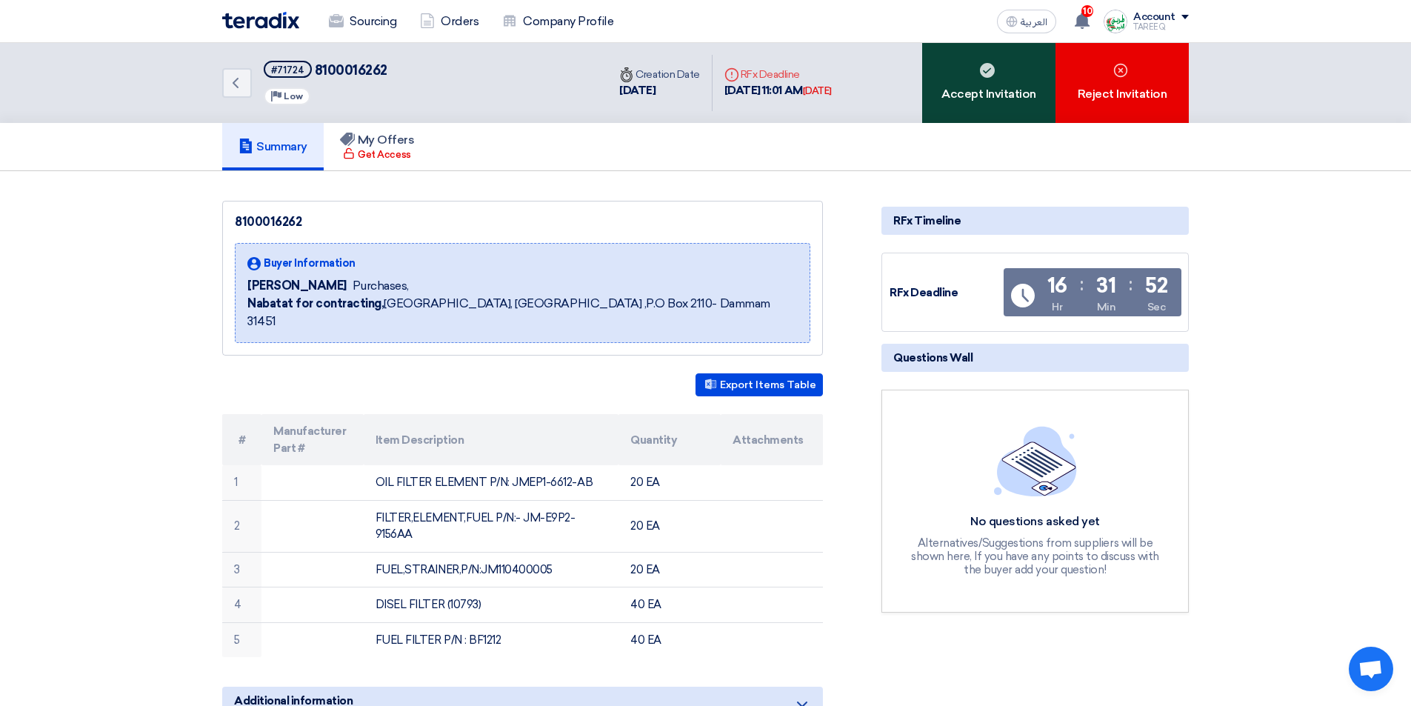
click at [969, 90] on div "Accept Invitation" at bounding box center [988, 83] width 133 height 80
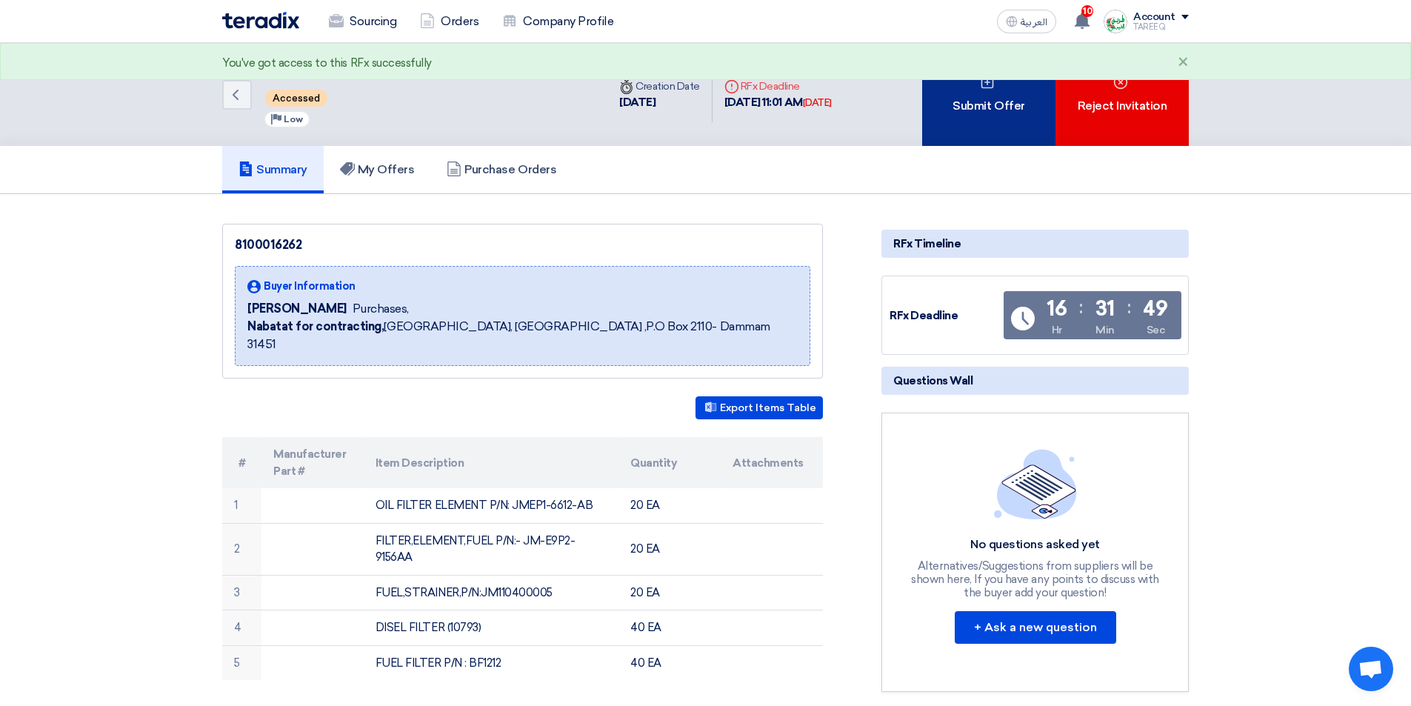
click at [994, 116] on div "Submit Offer" at bounding box center [988, 94] width 133 height 103
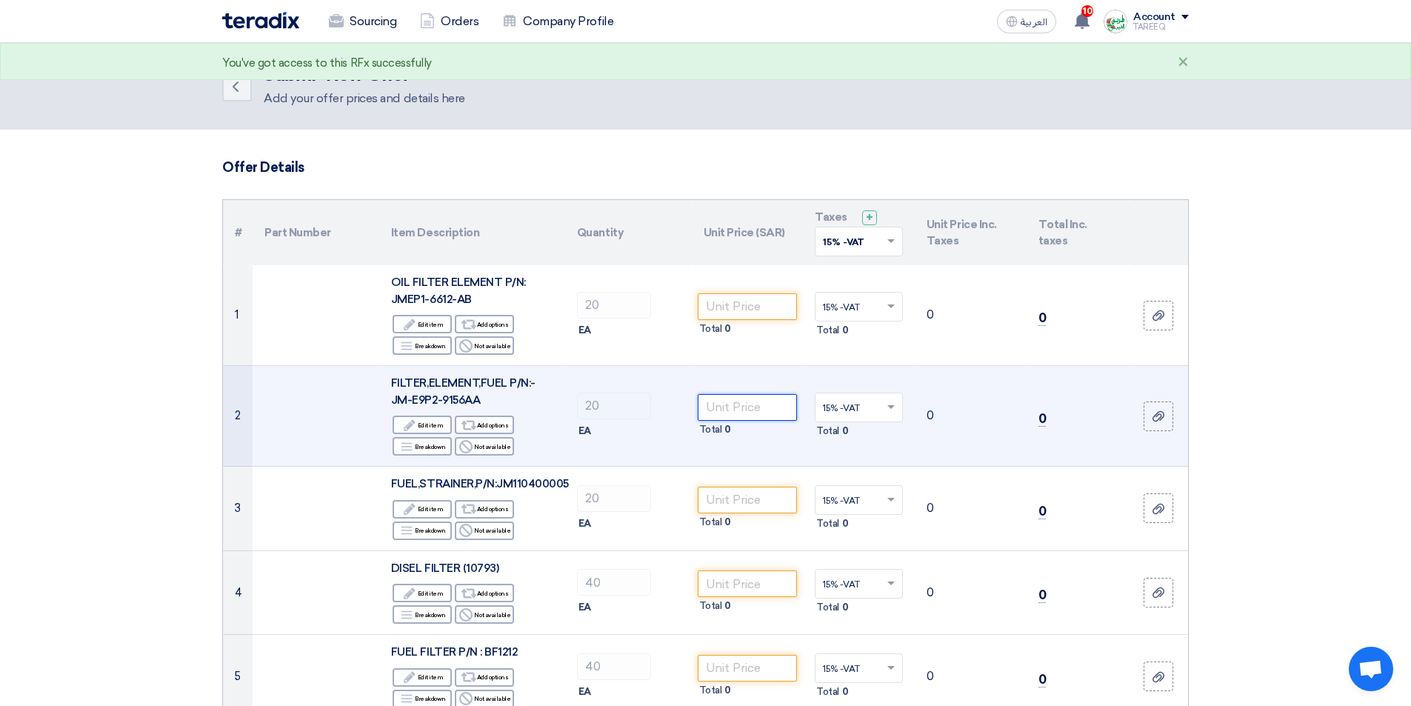
click at [764, 412] on input "number" at bounding box center [748, 407] width 100 height 27
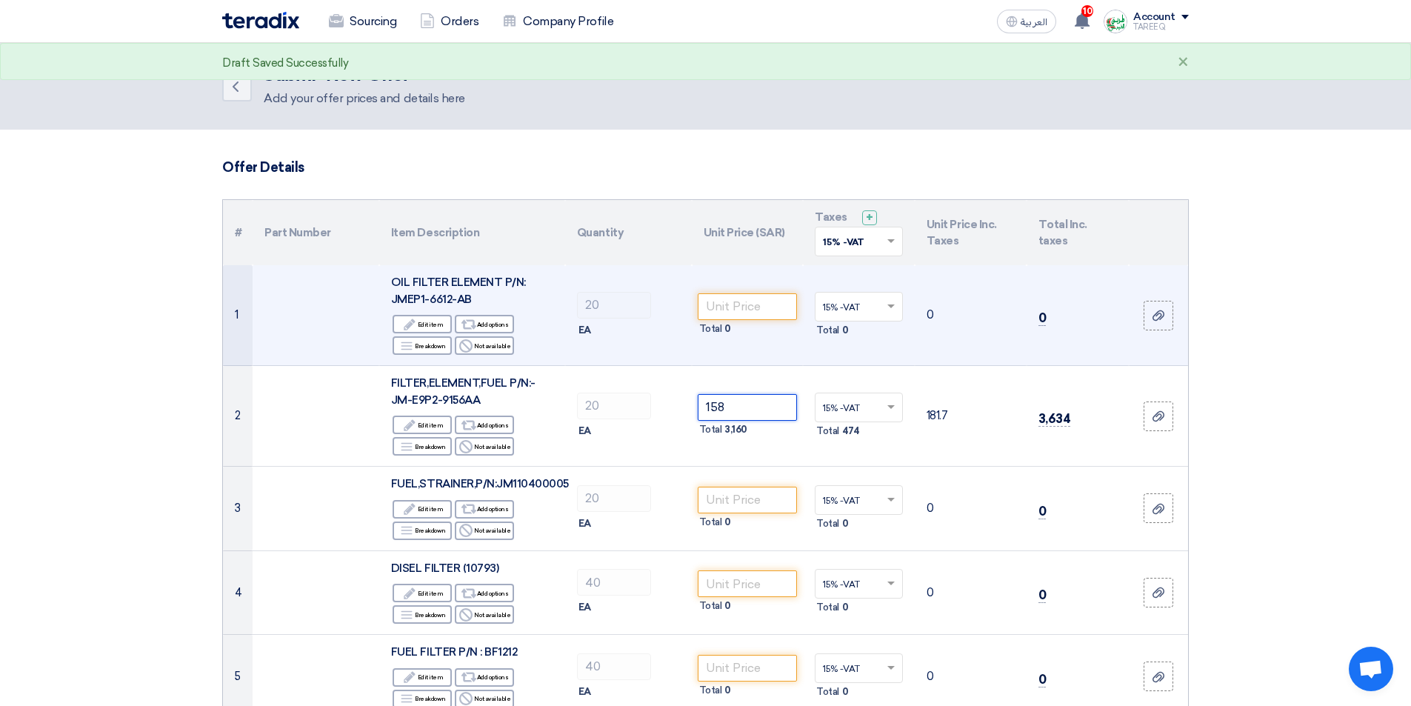
type input "158"
drag, startPoint x: 391, startPoint y: 298, endPoint x: 481, endPoint y: 295, distance: 89.7
click at [481, 295] on div "OIL FILTER ELEMENT P/N: JMEP1-6612-AB" at bounding box center [472, 290] width 162 height 33
copy span "JMEP1-6612-AB"
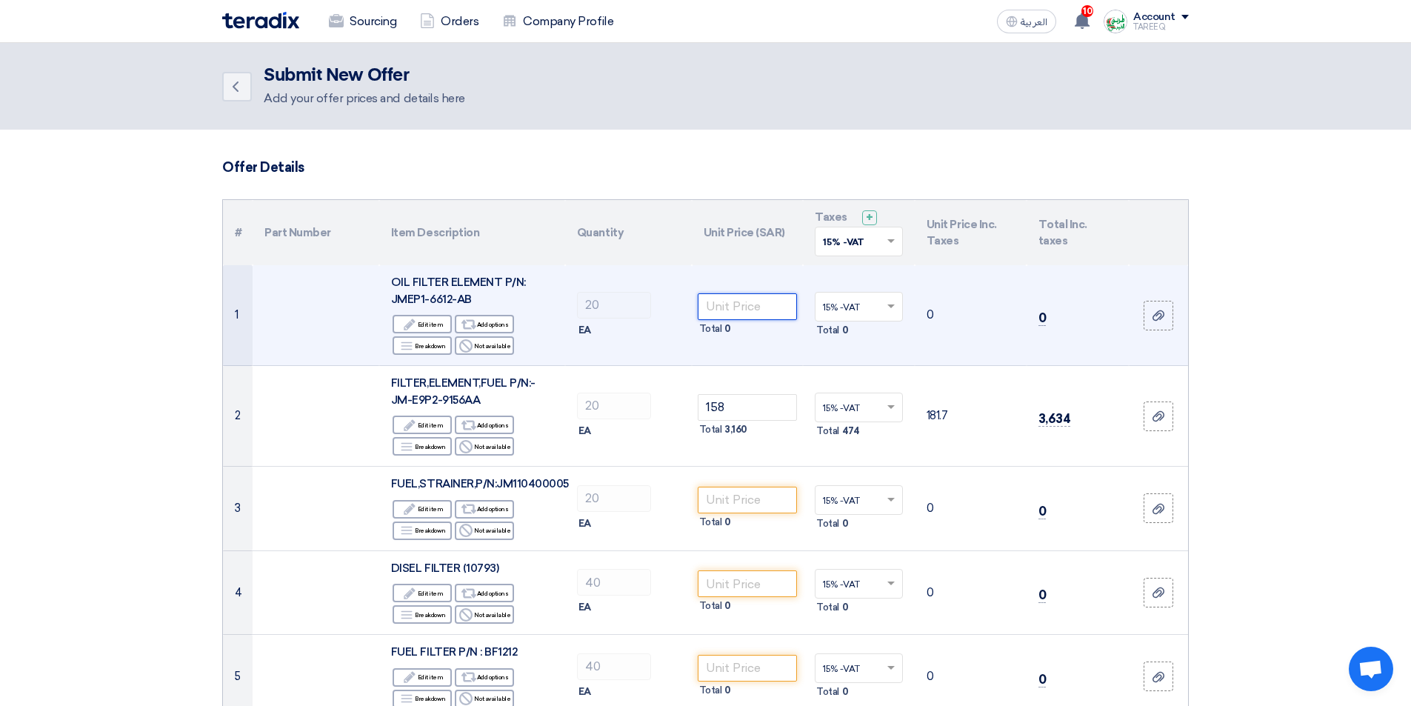
click at [752, 314] on input "number" at bounding box center [748, 306] width 100 height 27
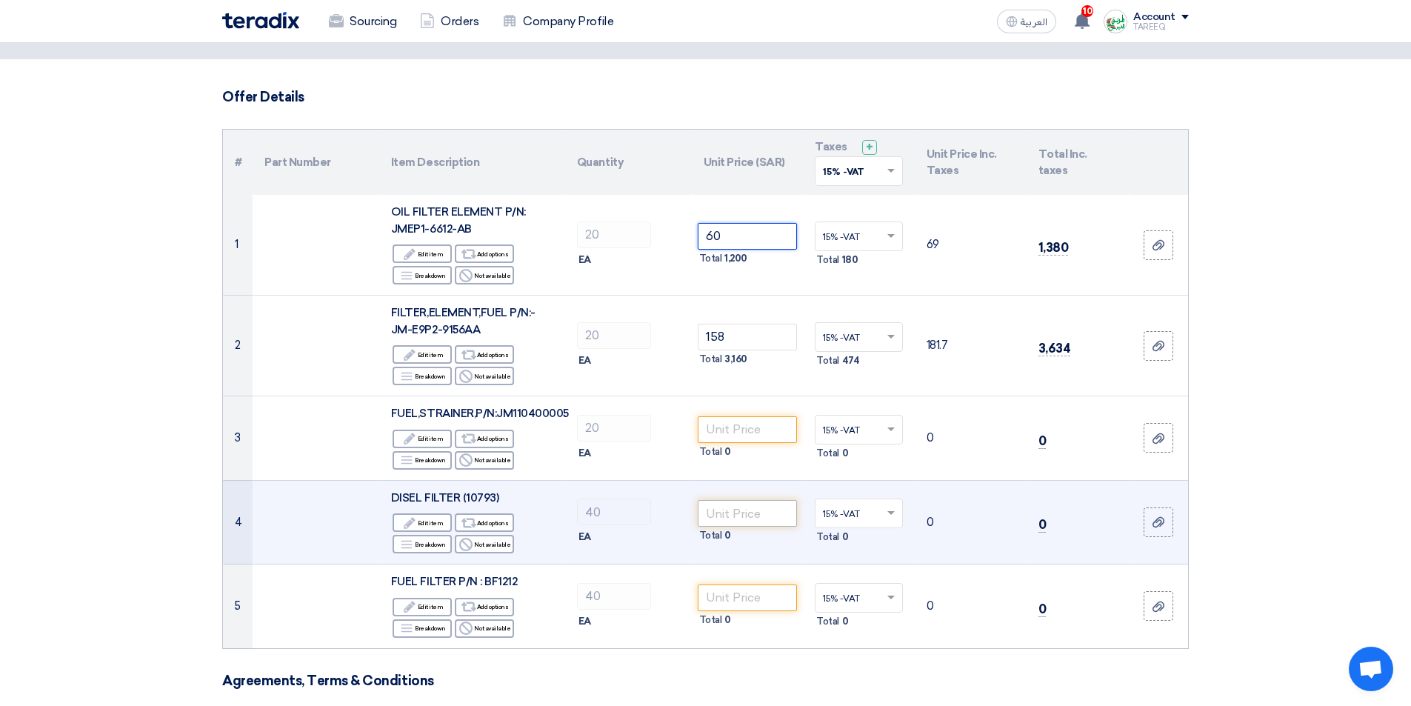
scroll to position [222, 0]
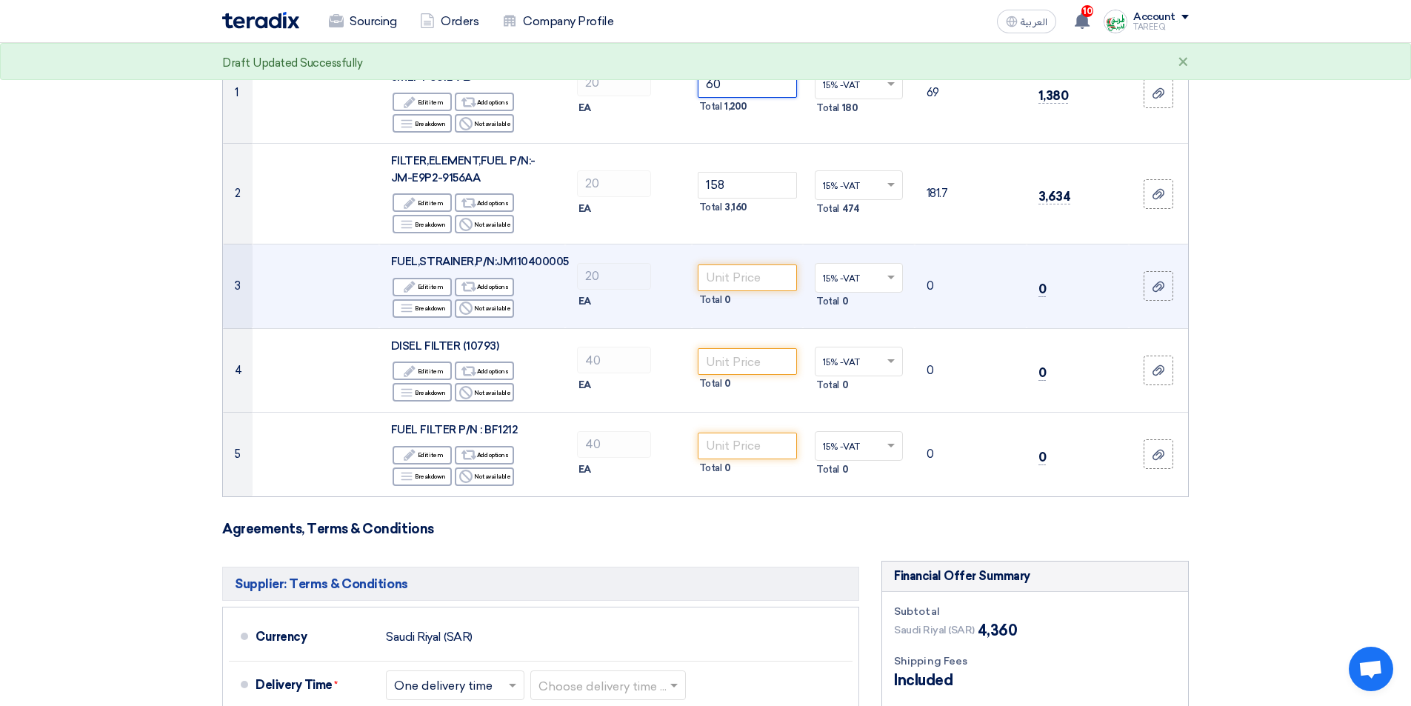
type input "60"
click at [586, 262] on tr "3 FUEL,STRAINER,P/N:JM110400005 Edit Edit item Alternative Add options Breakdow…" at bounding box center [705, 286] width 965 height 84
drag, startPoint x: 498, startPoint y: 261, endPoint x: 622, endPoint y: 258, distance: 123.7
click at [622, 258] on tr "3 FUEL,STRAINER,P/N:JM110400005 Edit Edit item Alternative Add options Breakdow…" at bounding box center [705, 286] width 965 height 84
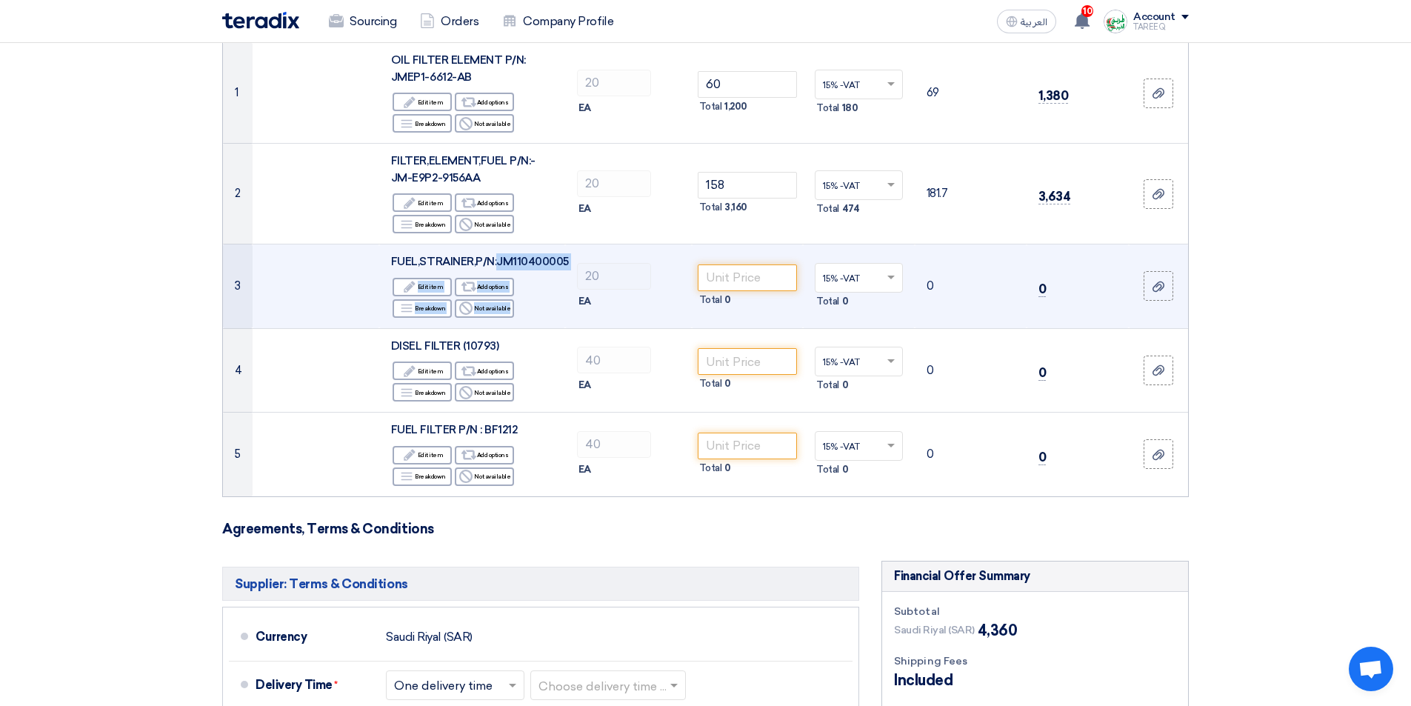
click at [522, 298] on div "Edit Edit item Alternative Add options Breakdown Breakdown Reject" at bounding box center [472, 297] width 162 height 43
click at [555, 261] on span "FUEL,STRAINER,P/N:JM110400005" at bounding box center [480, 261] width 178 height 13
click at [547, 261] on span "FUEL,STRAINER,P/N:JM110400005" at bounding box center [480, 261] width 178 height 13
click at [547, 260] on span "FUEL,STRAINER,P/N:JM110400005" at bounding box center [480, 261] width 178 height 13
copy span "JM110400005"
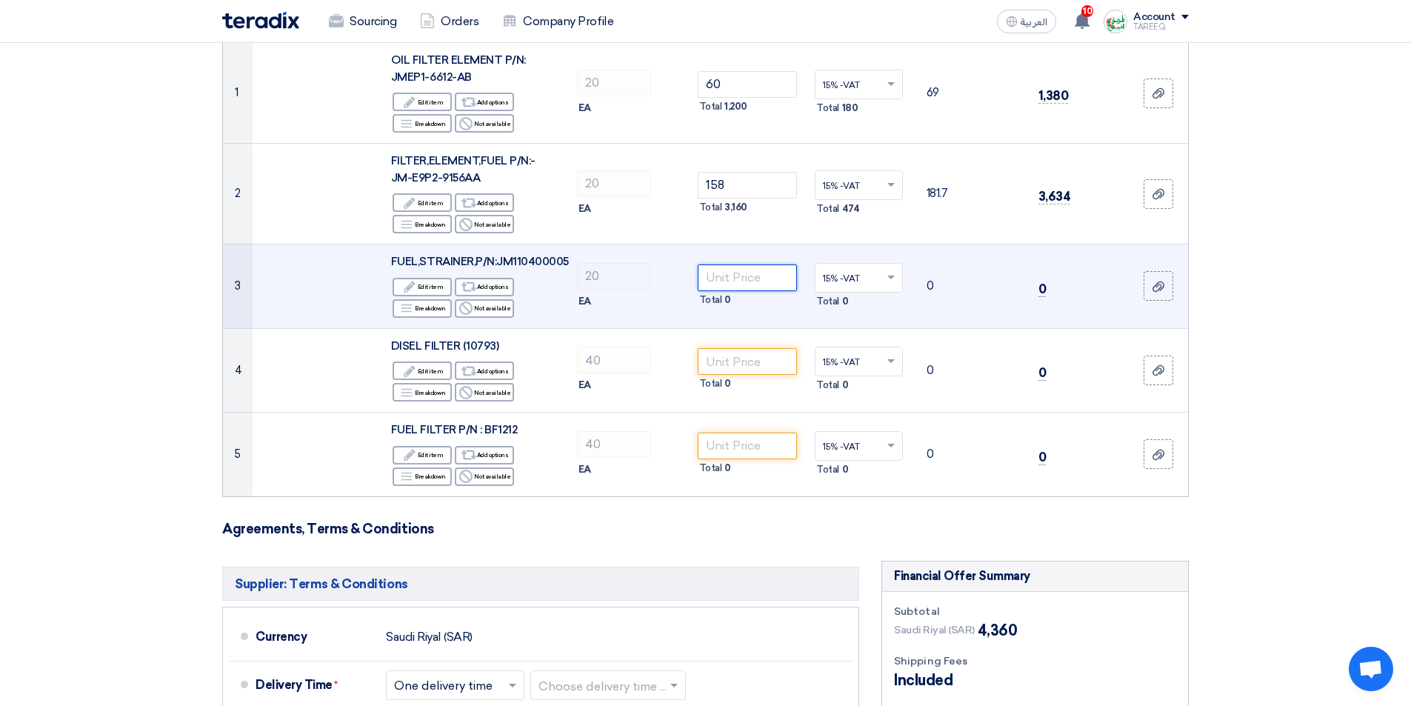
click at [753, 283] on input "number" at bounding box center [748, 277] width 100 height 27
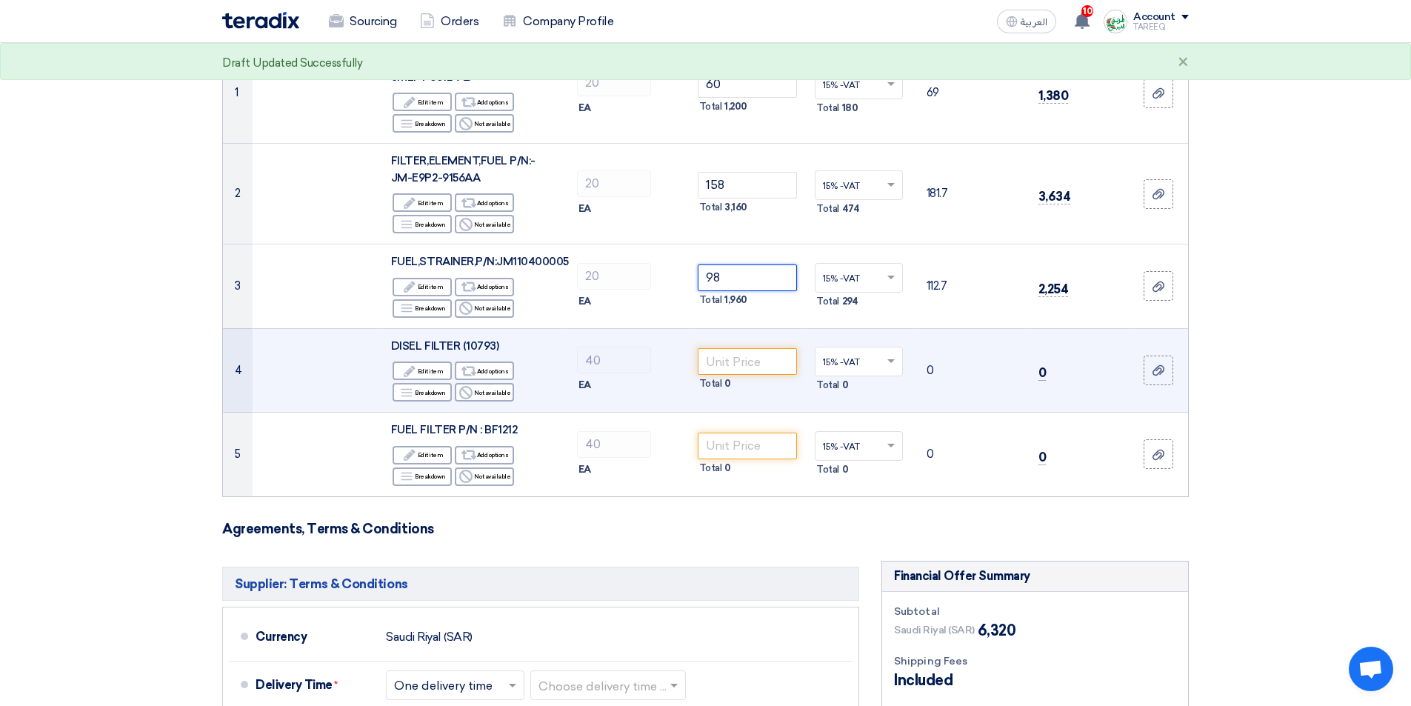
type input "98"
click at [478, 345] on span "DISEL FILTER (10793)" at bounding box center [444, 345] width 107 height 13
copy span "10793"
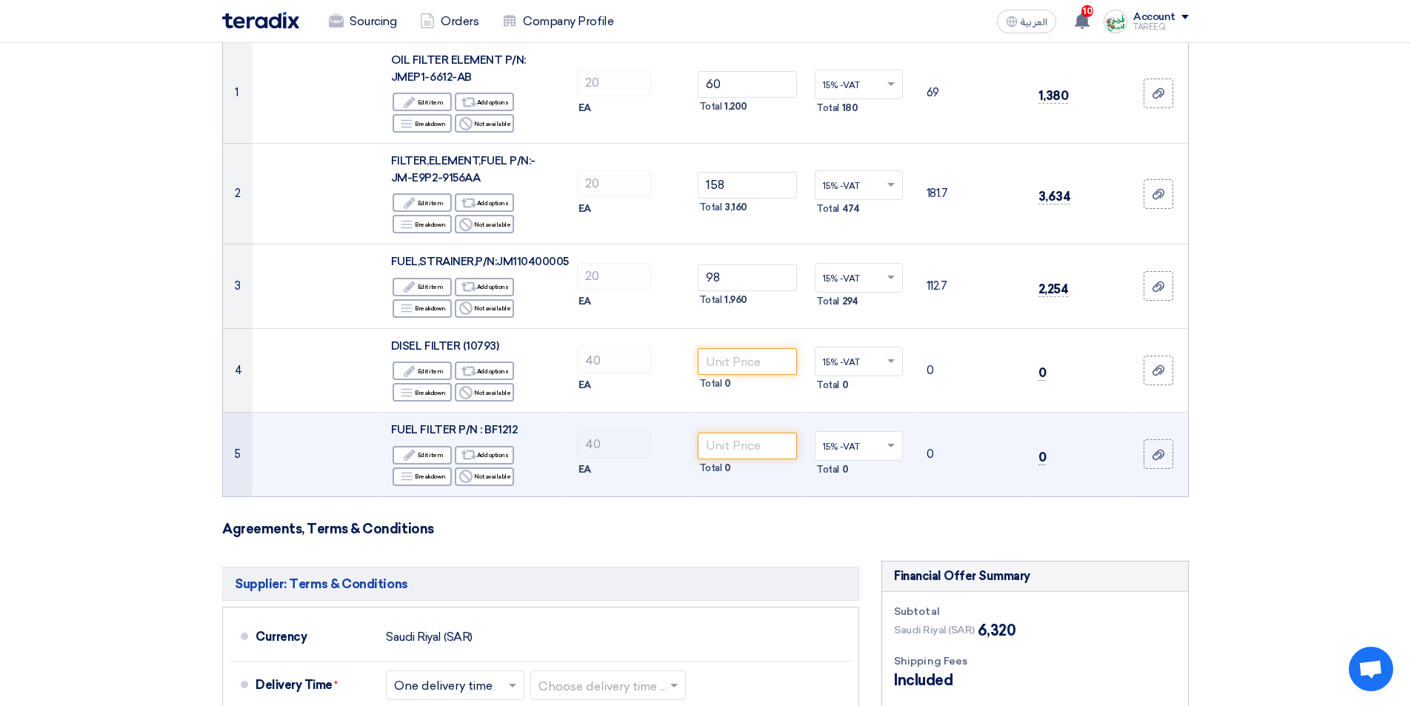
click at [503, 431] on span "FUEL FILTER P/N : BF1212" at bounding box center [454, 429] width 126 height 13
copy span "BF1212"
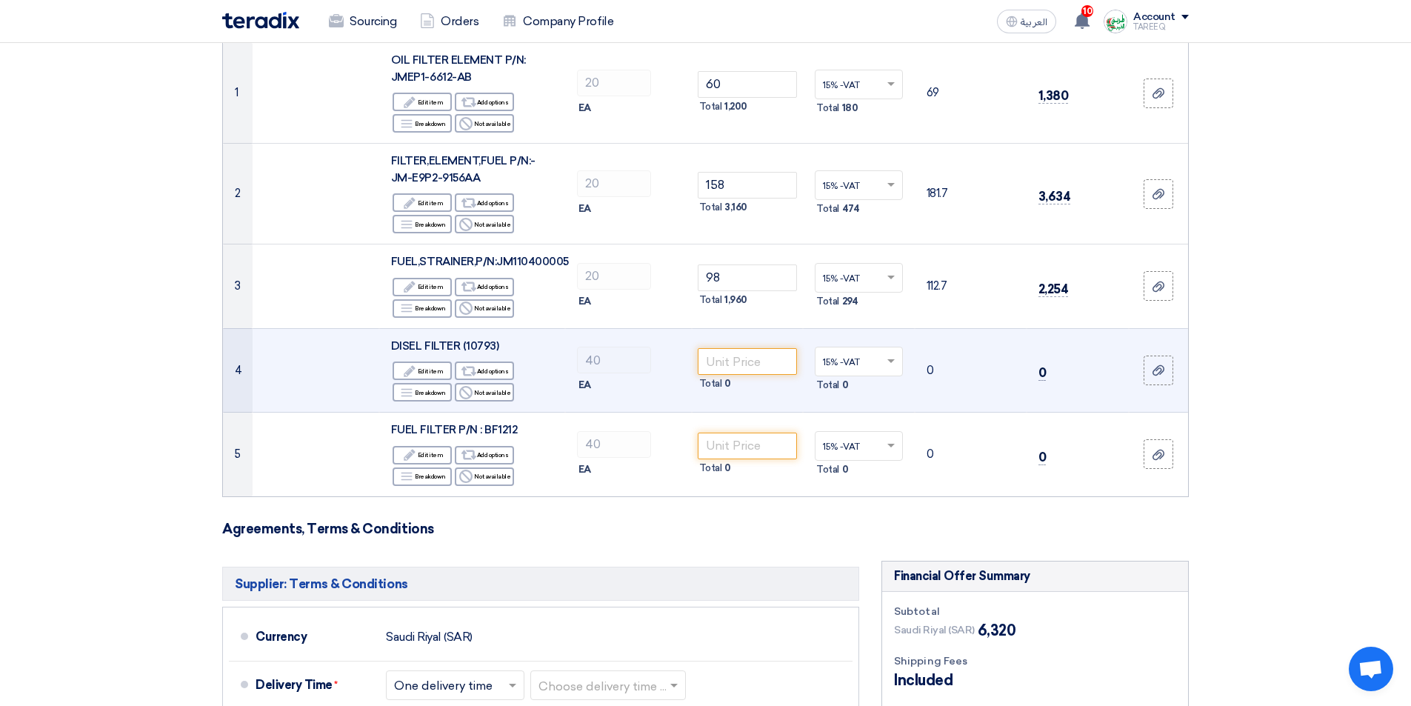
click at [487, 346] on span "DISEL FILTER (10793)" at bounding box center [444, 345] width 107 height 13
click at [434, 345] on span "DISEL FILTER (10793)" at bounding box center [444, 345] width 107 height 13
click at [483, 344] on span "DISEL FILTER (10793)" at bounding box center [444, 345] width 107 height 13
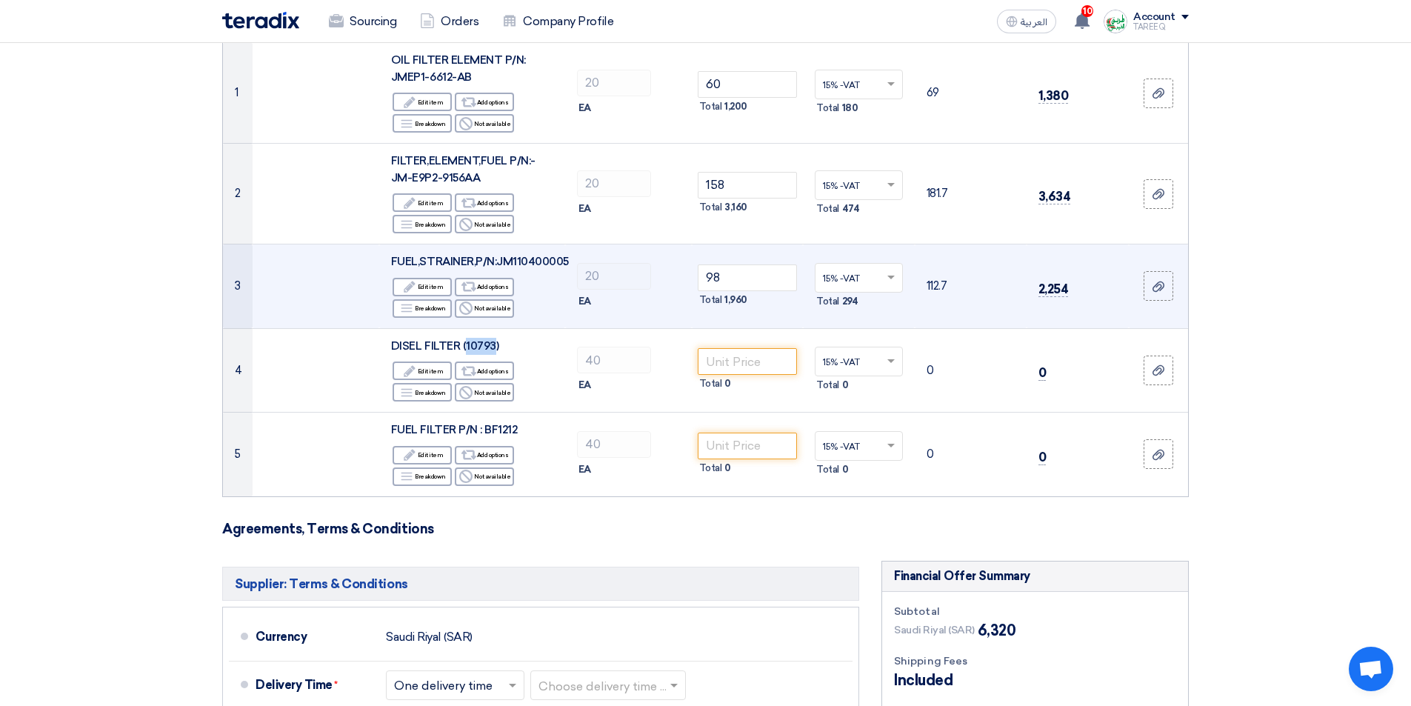
copy span "10793"
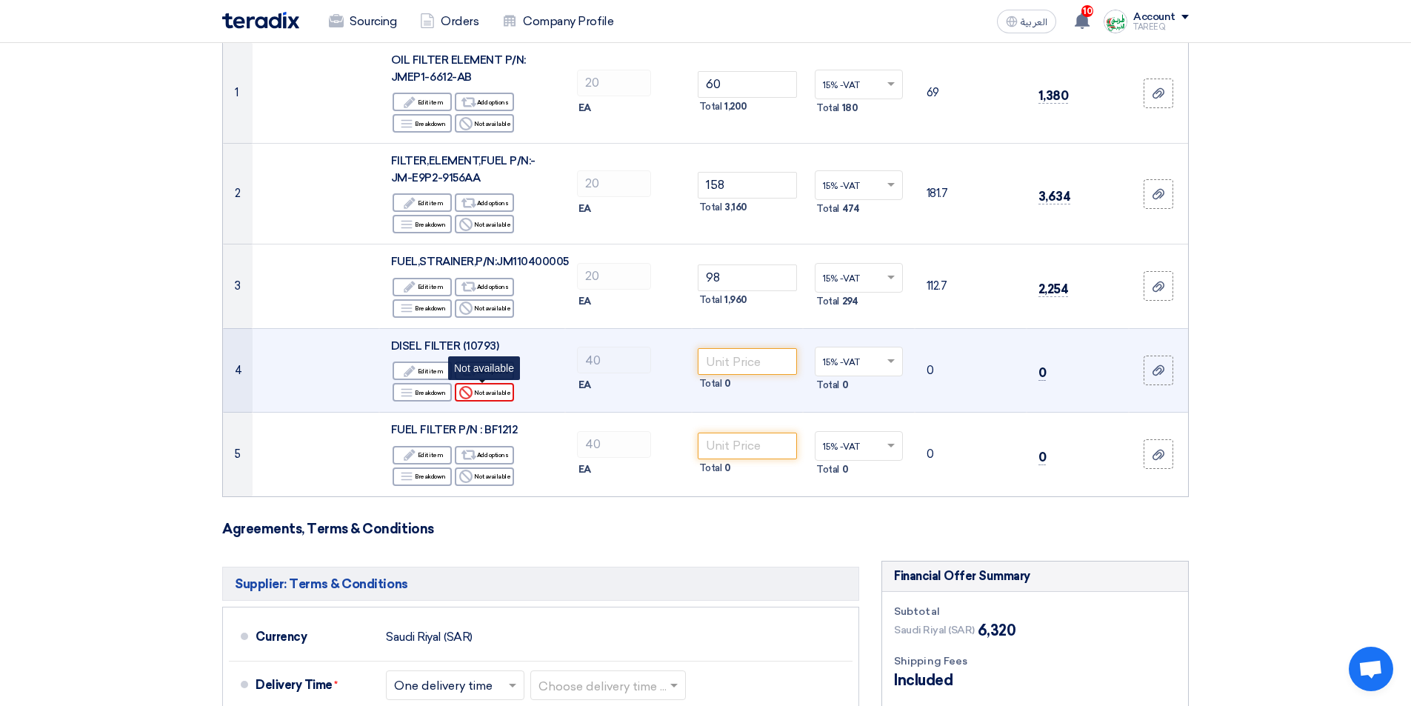
click at [505, 396] on div "Reject Not available" at bounding box center [484, 392] width 59 height 19
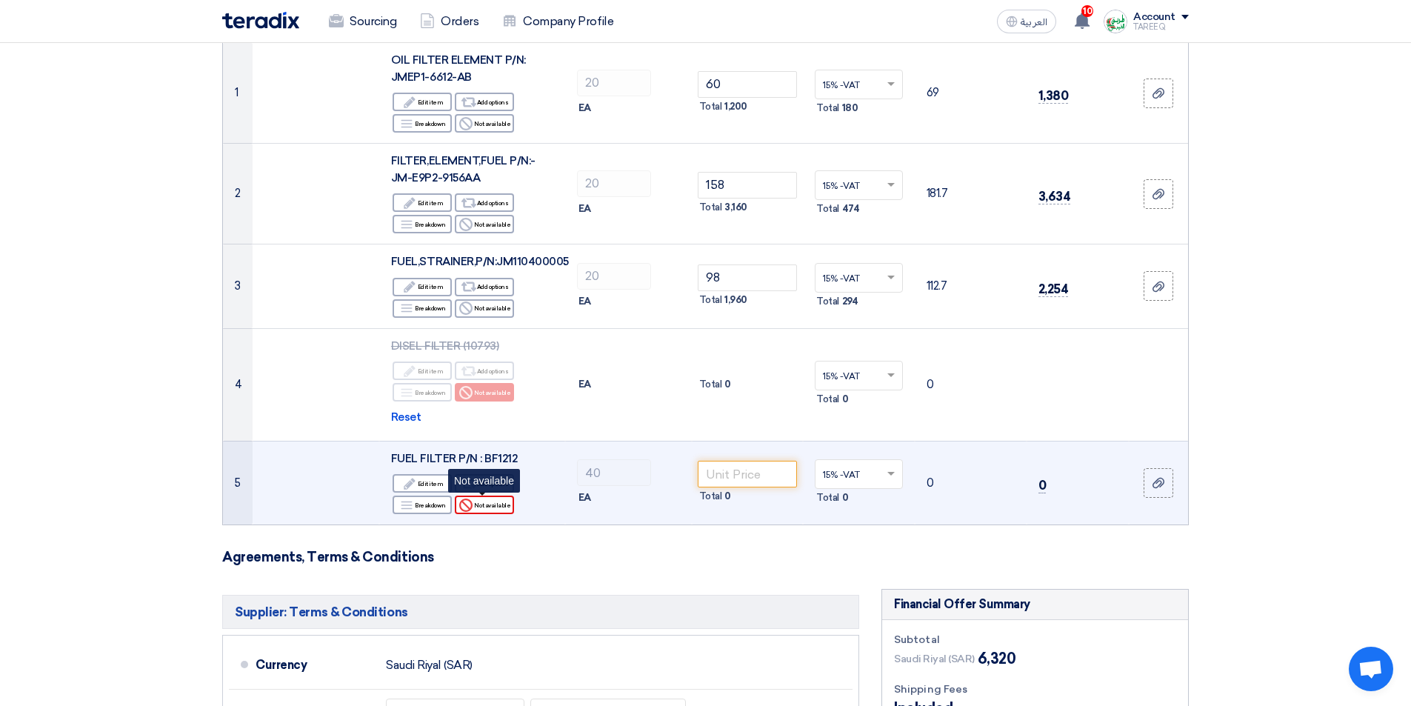
click at [497, 509] on div "Reject Not available" at bounding box center [484, 504] width 59 height 19
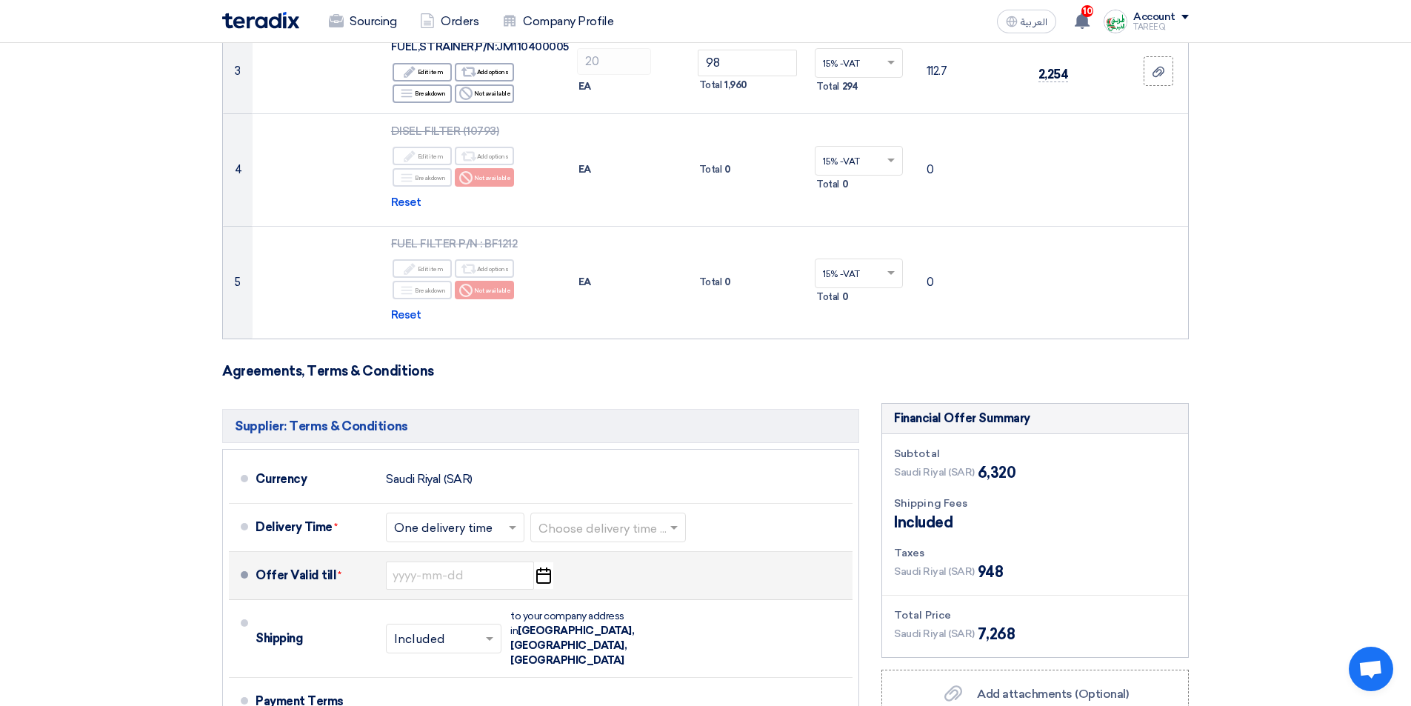
scroll to position [518, 0]
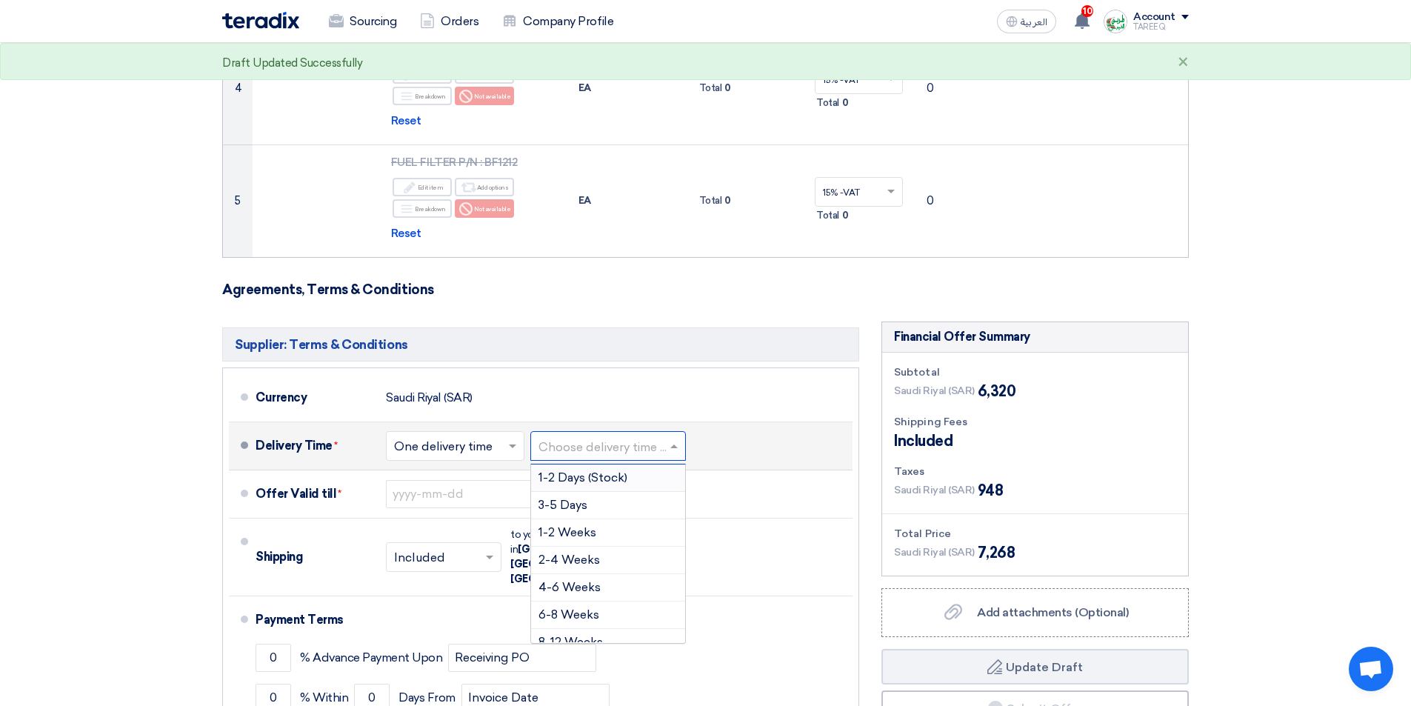
click at [624, 444] on input "text" at bounding box center [608, 446] width 141 height 21
click at [581, 505] on span "3-5 Days" at bounding box center [562, 505] width 49 height 14
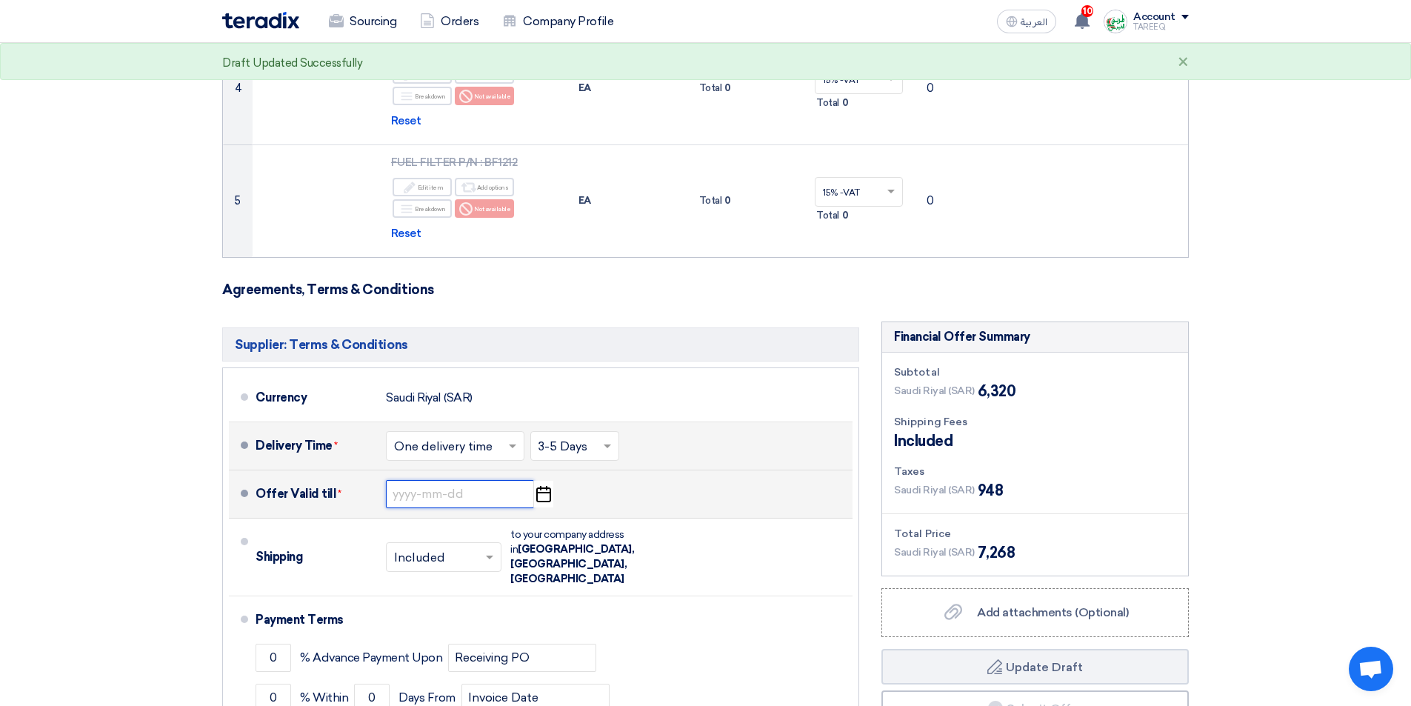
click at [452, 497] on input at bounding box center [460, 494] width 148 height 28
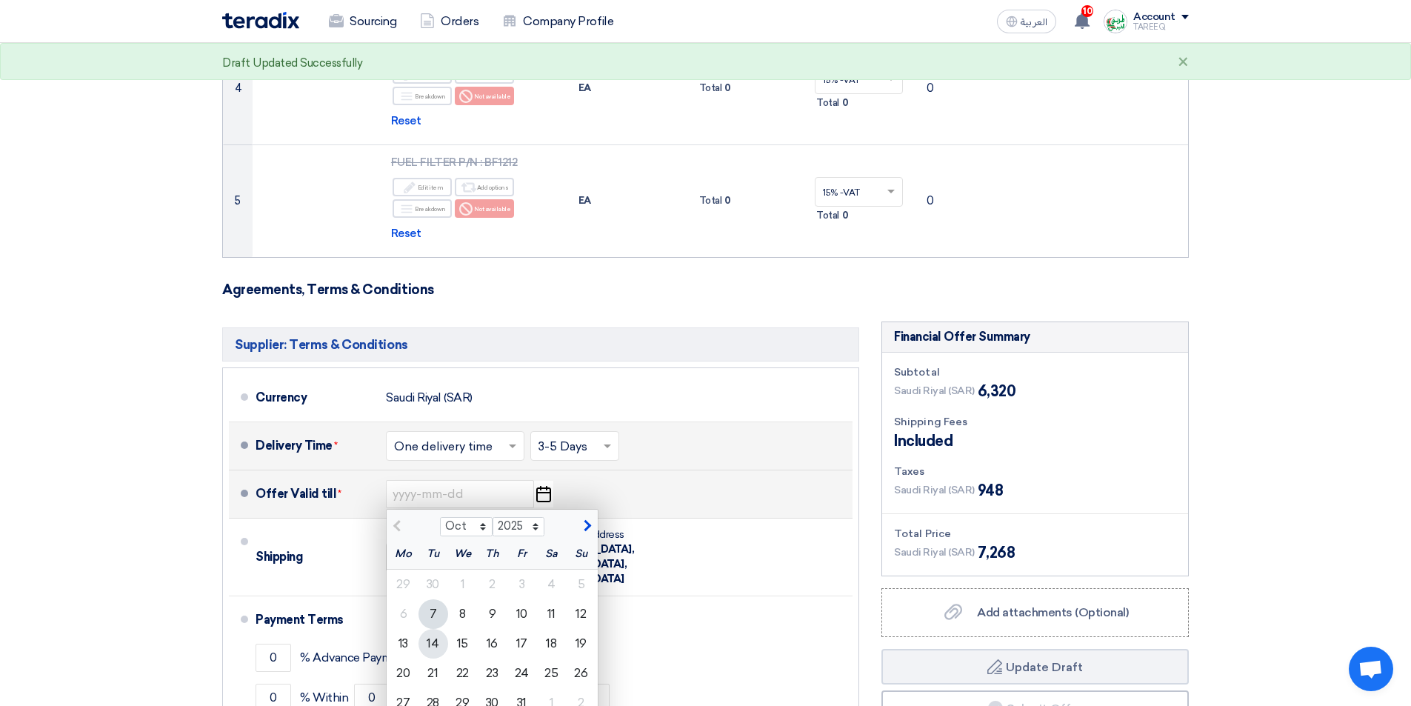
click at [432, 648] on div "14" at bounding box center [433, 644] width 30 height 30
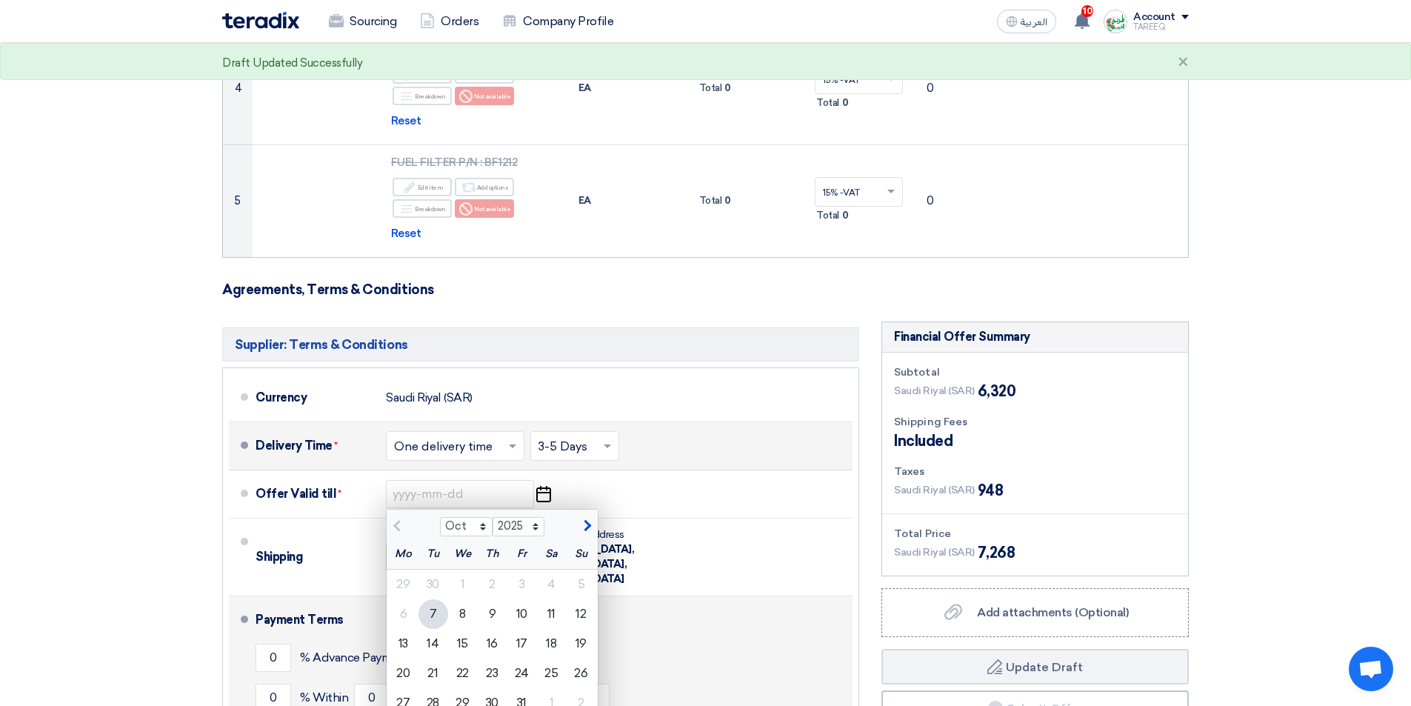
type input "10/14/2025"
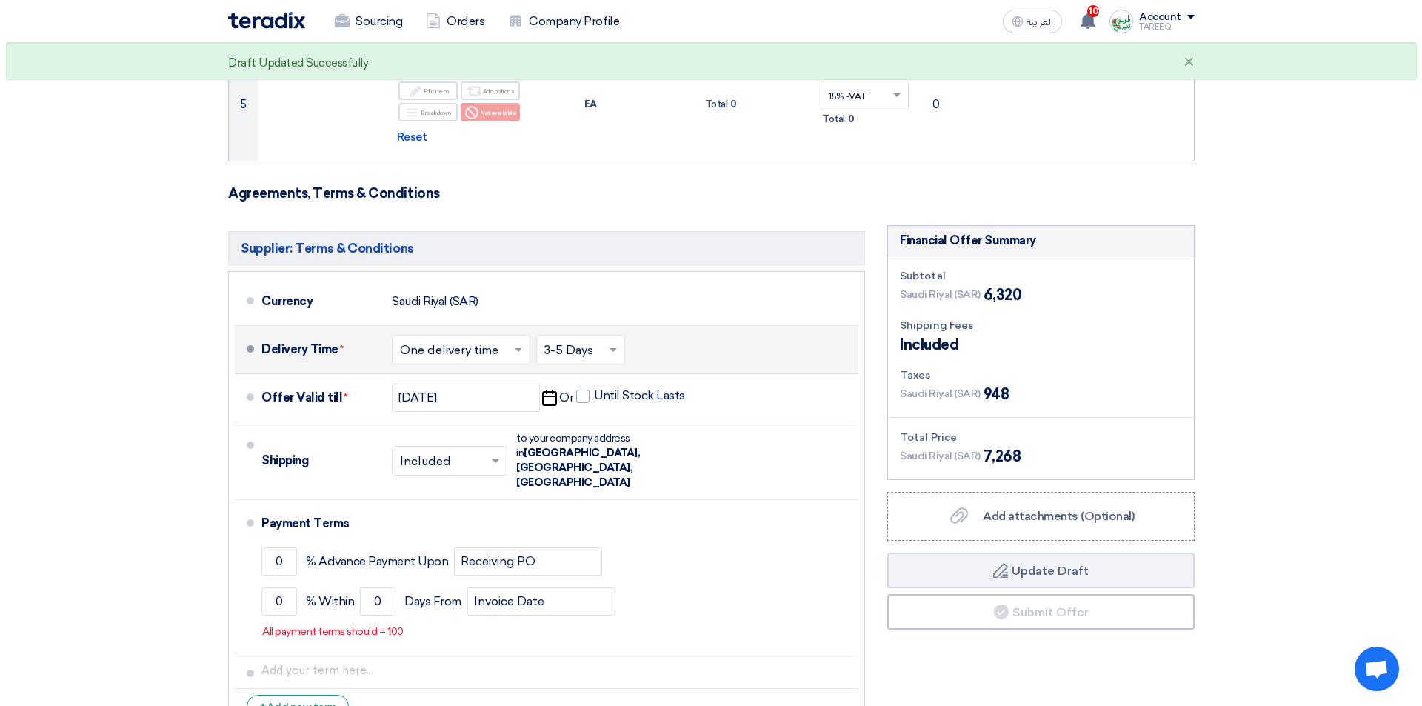
scroll to position [889, 0]
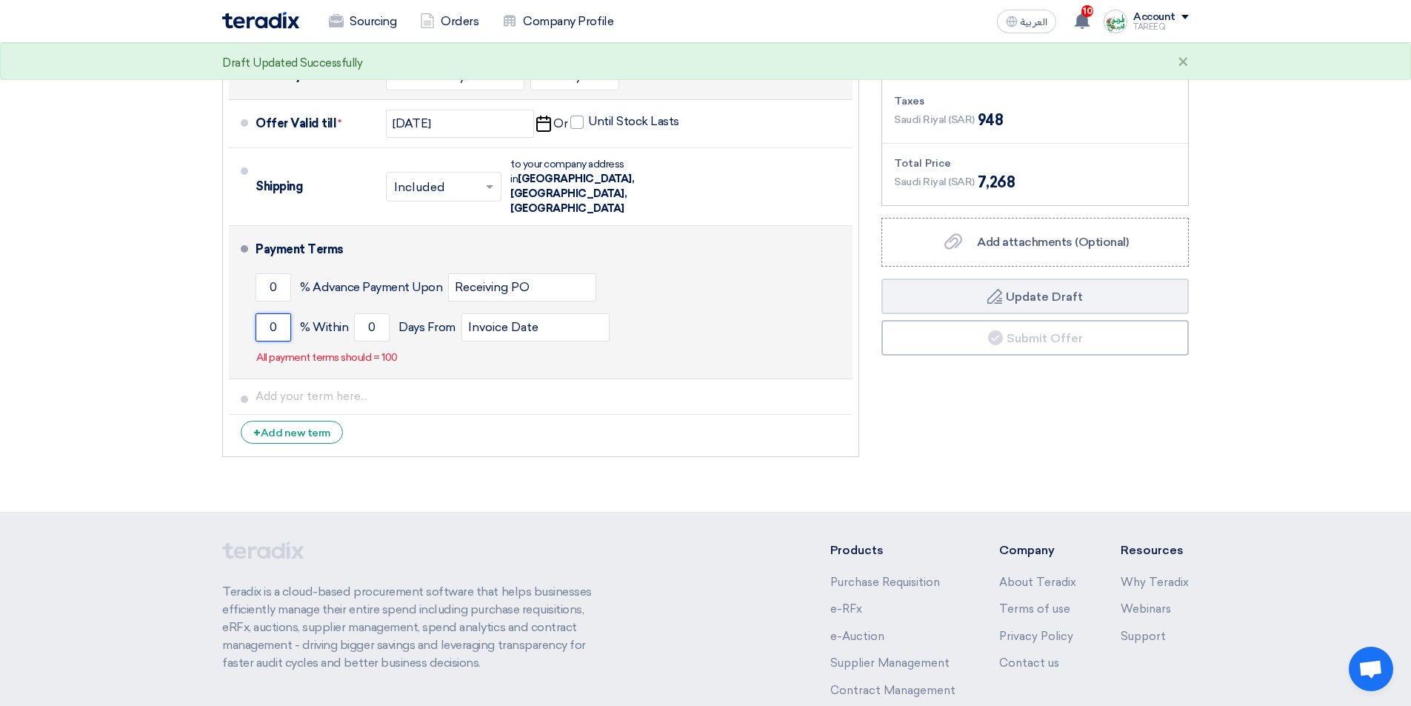
click at [266, 313] on input "0" at bounding box center [273, 327] width 36 height 28
type input "100"
click at [362, 313] on input "0" at bounding box center [372, 327] width 36 height 28
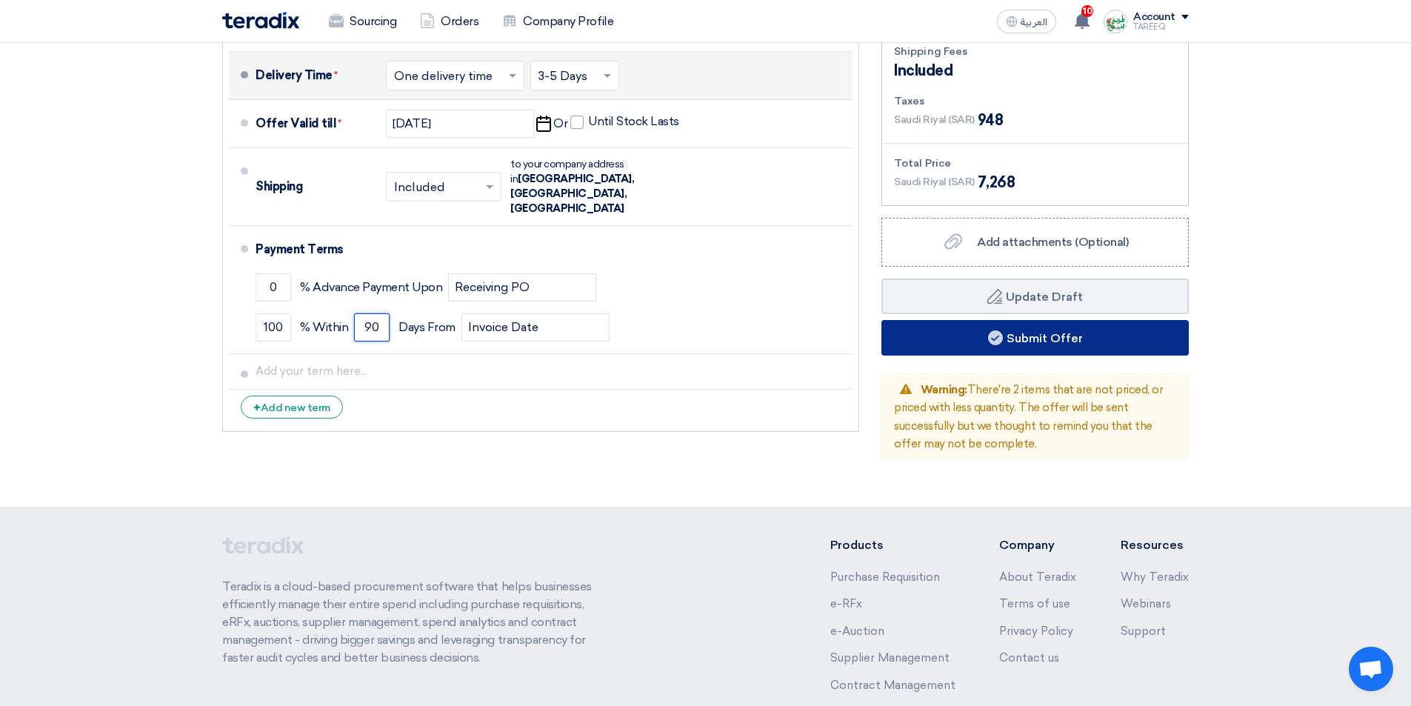
type input "90"
click at [927, 325] on button "Submit Offer" at bounding box center [1034, 338] width 307 height 36
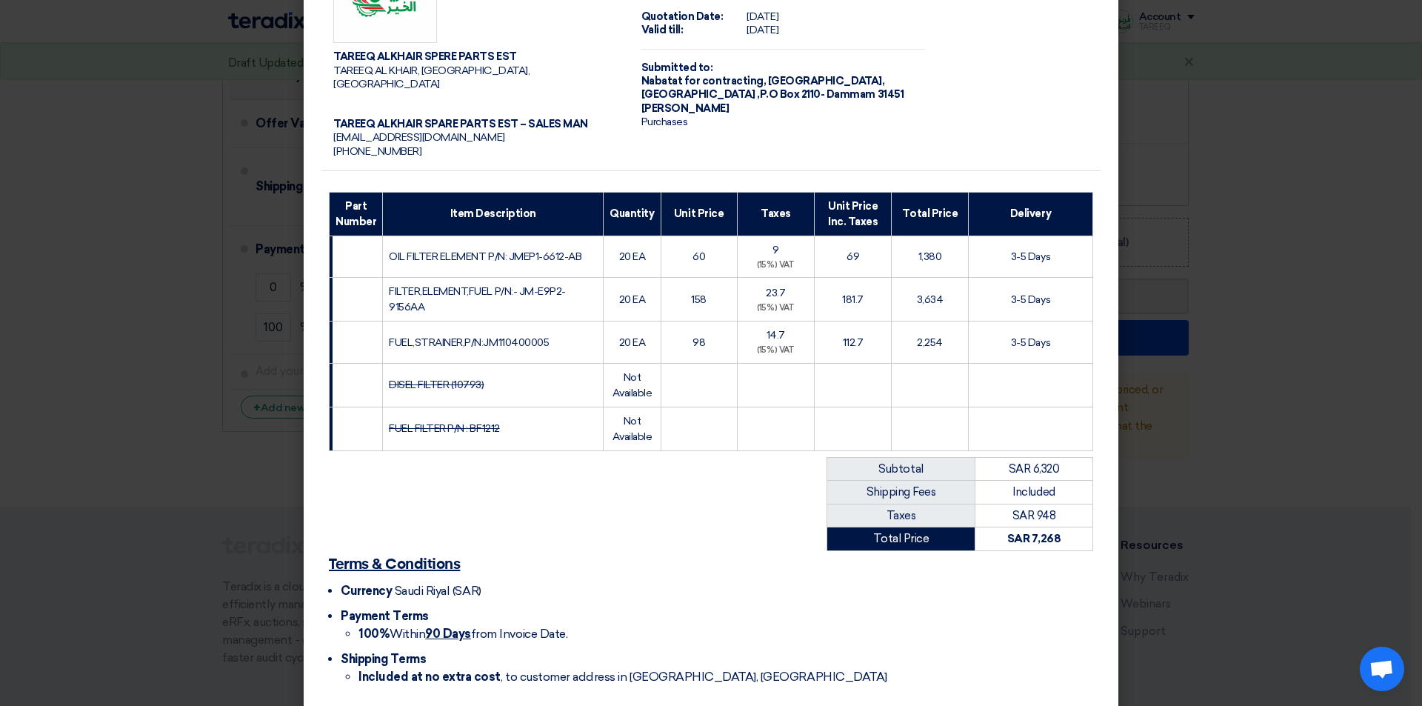
scroll to position [127, 0]
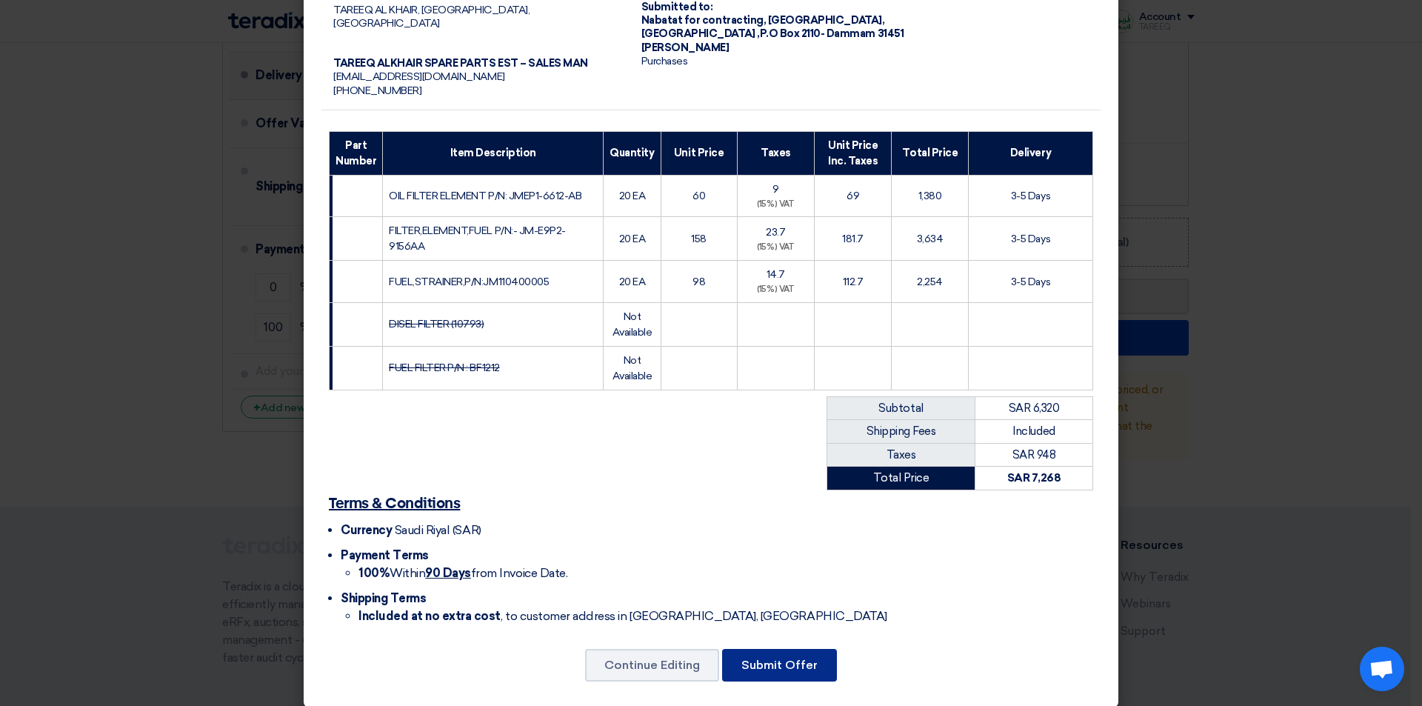
click at [785, 658] on button "Submit Offer" at bounding box center [779, 665] width 115 height 33
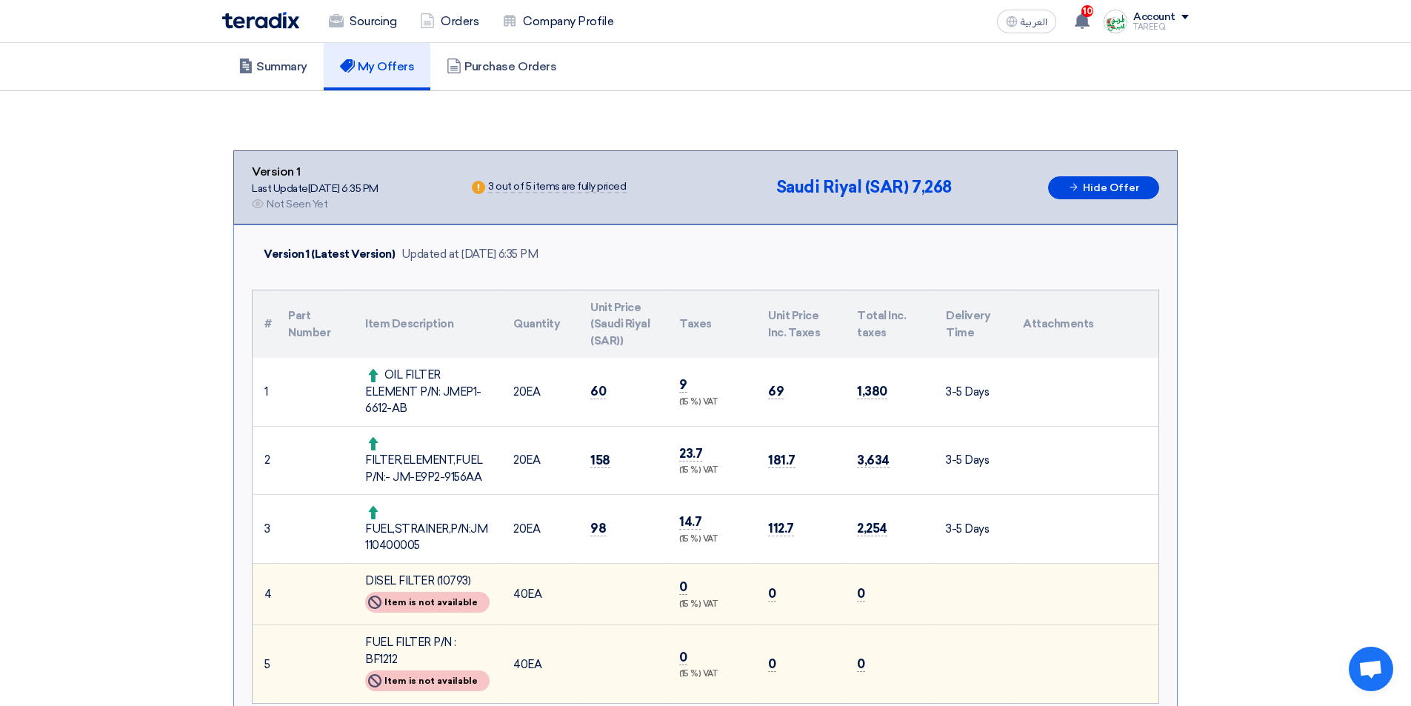
scroll to position [296, 0]
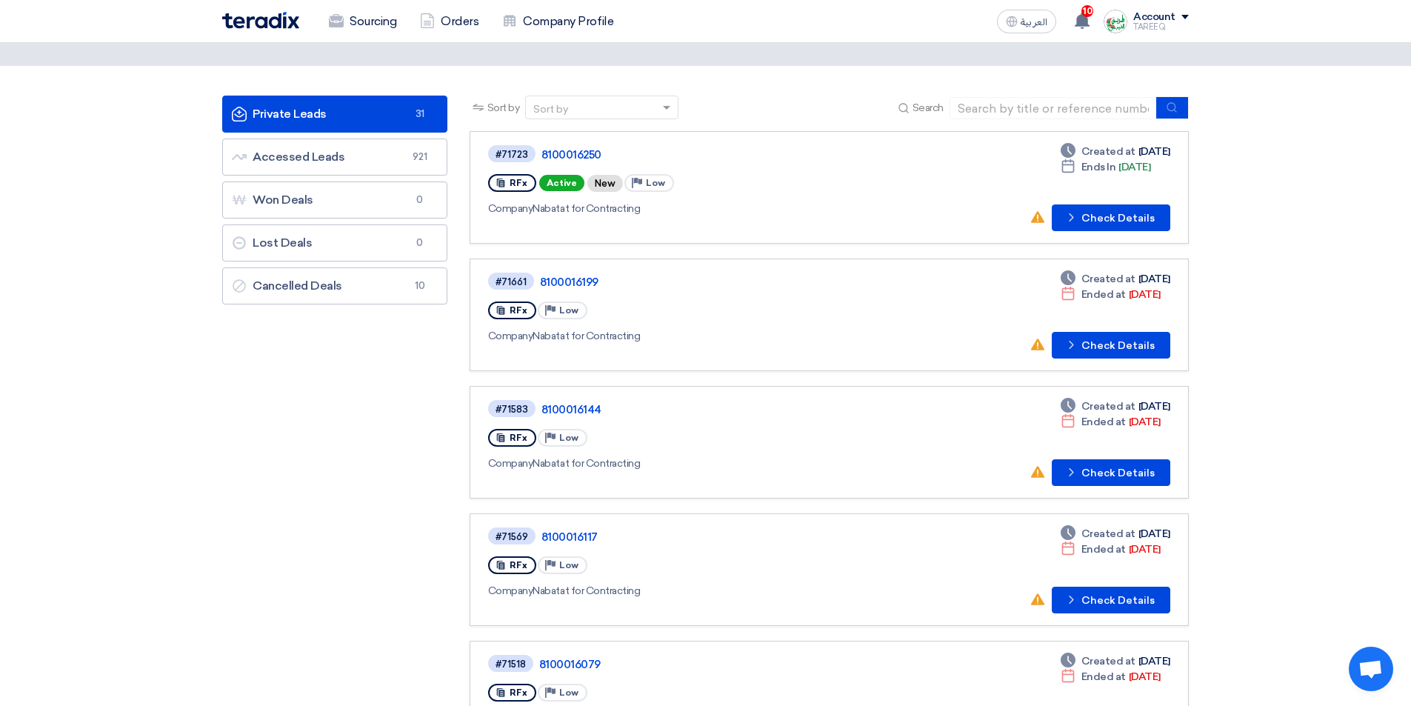
scroll to position [74, 0]
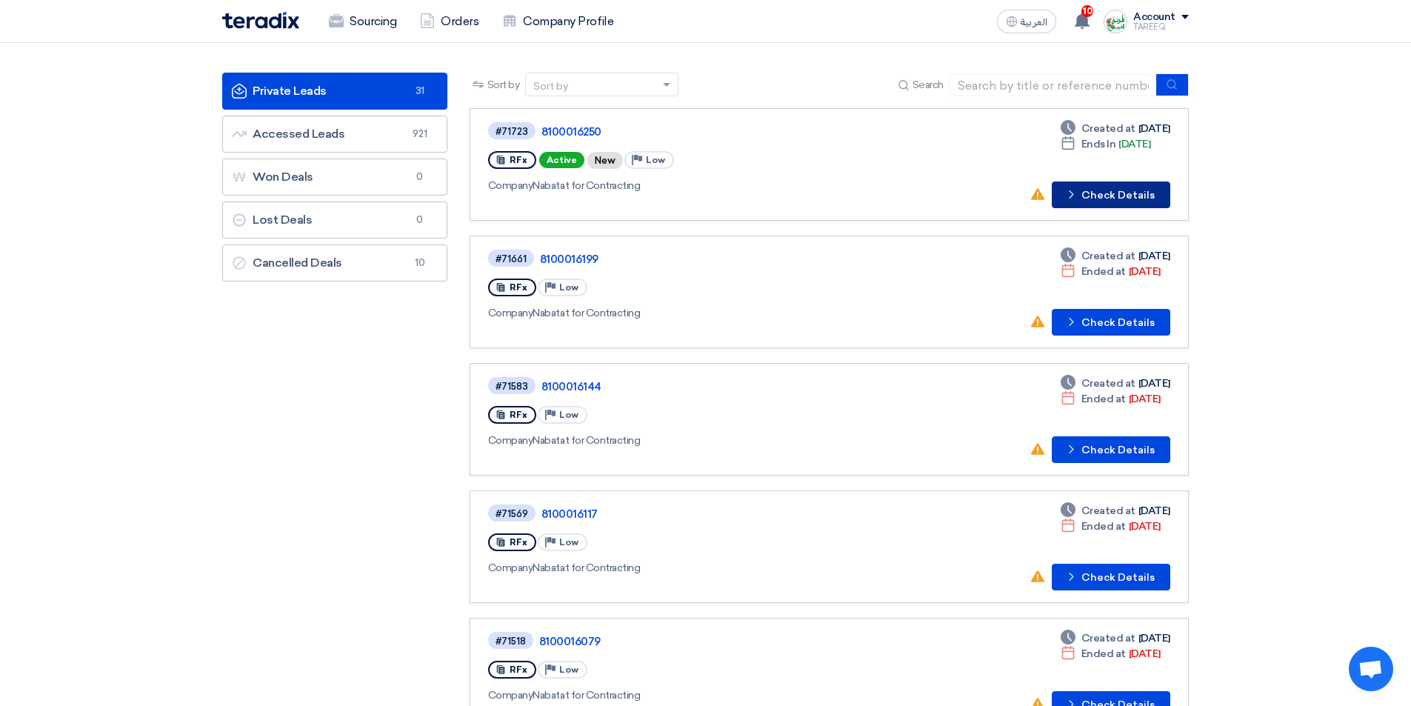
click at [1086, 191] on button "Check details Check Details" at bounding box center [1111, 194] width 118 height 27
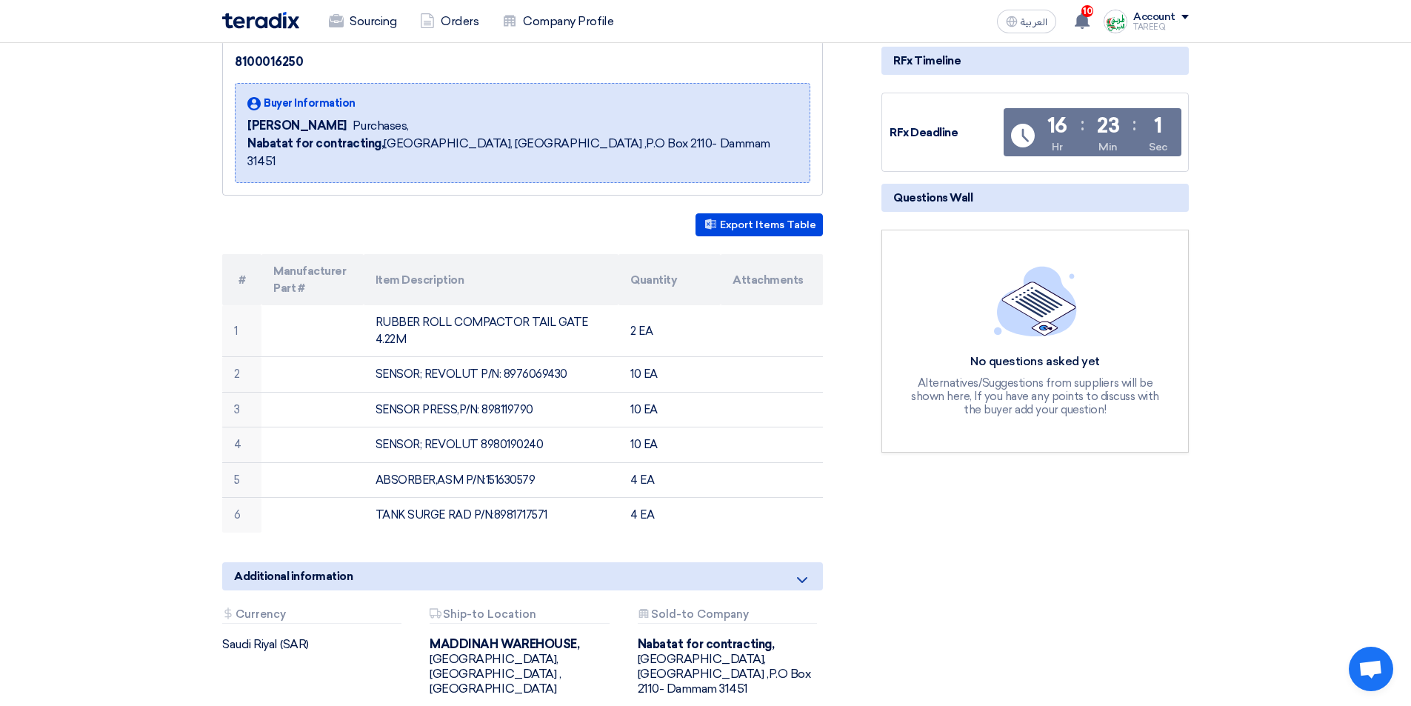
scroll to position [148, 0]
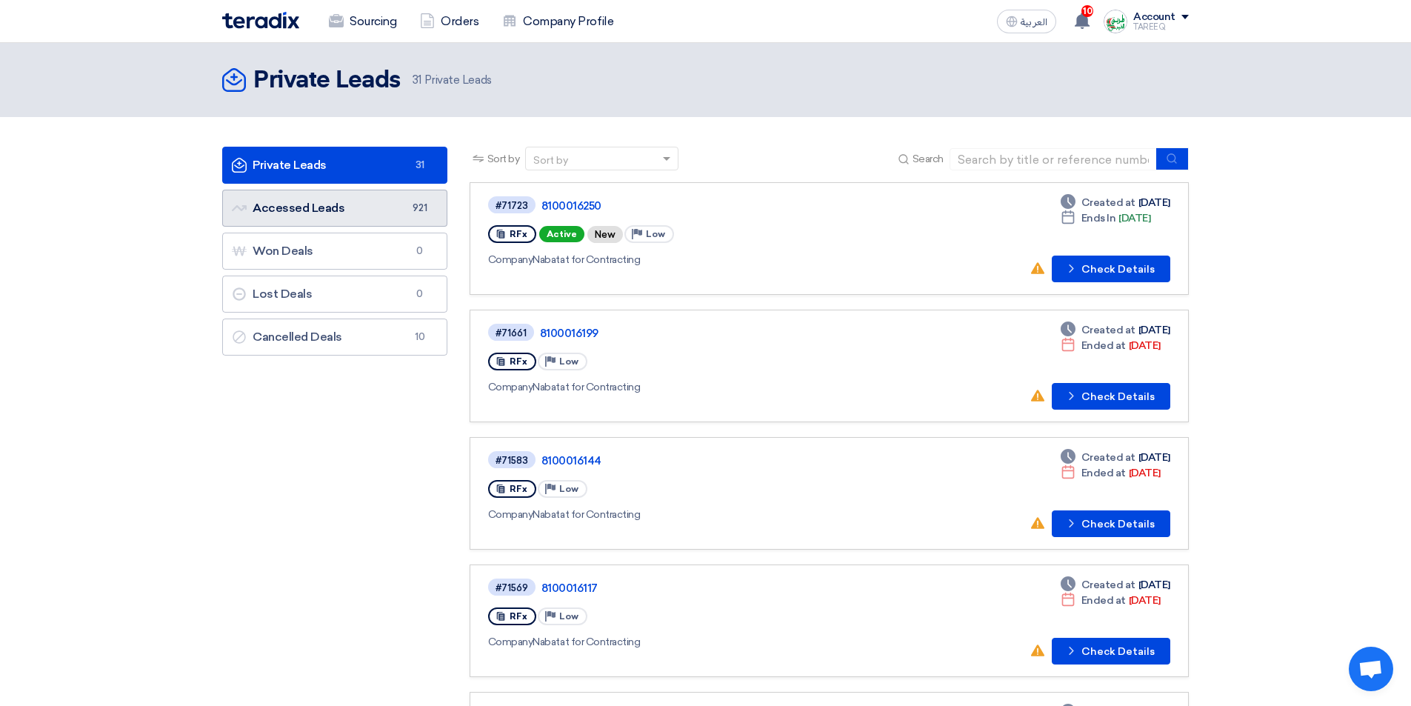
click at [346, 213] on link "Accessed Leads Accessed Leads 921" at bounding box center [334, 208] width 225 height 37
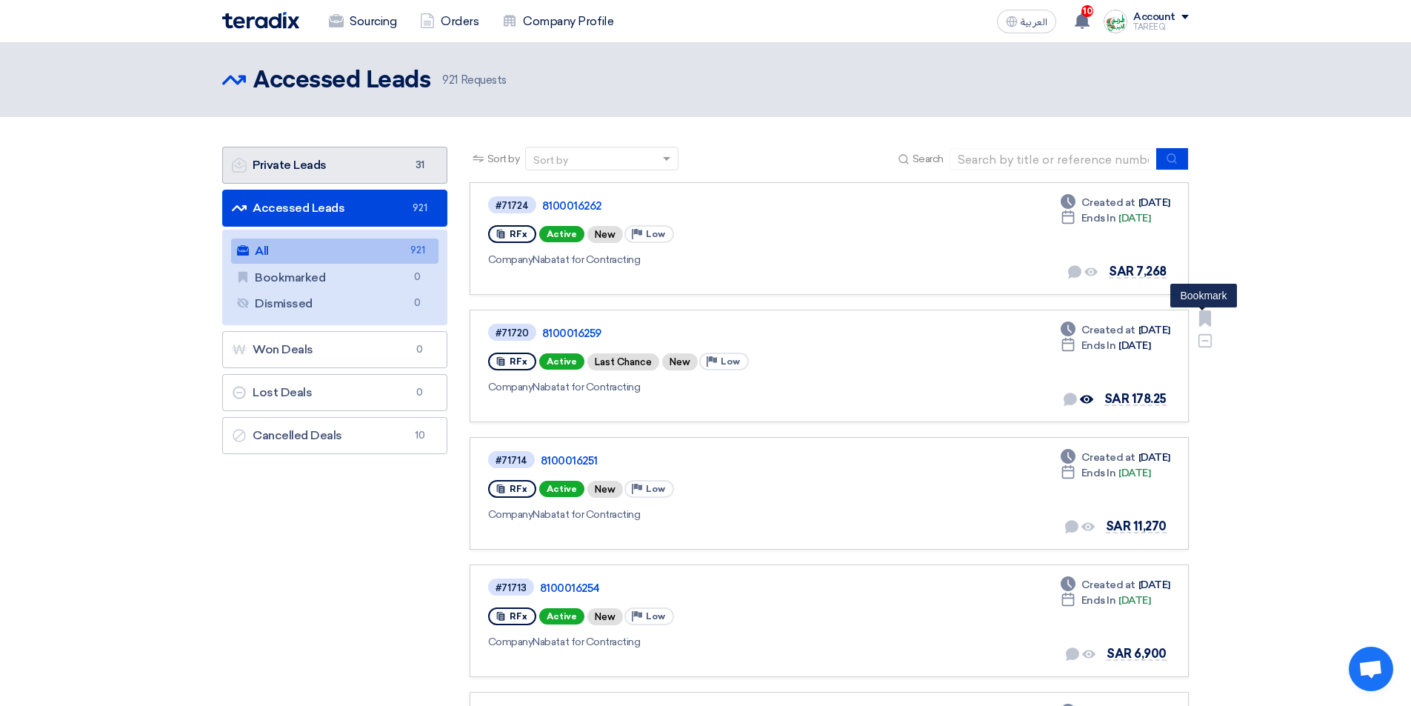
click at [400, 170] on link "Private Leads Private Leads 31" at bounding box center [334, 165] width 225 height 37
